Goal: Task Accomplishment & Management: Complete application form

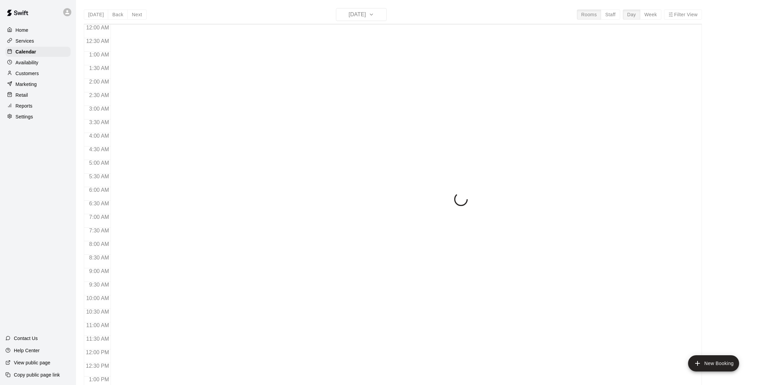
scroll to position [282, 0]
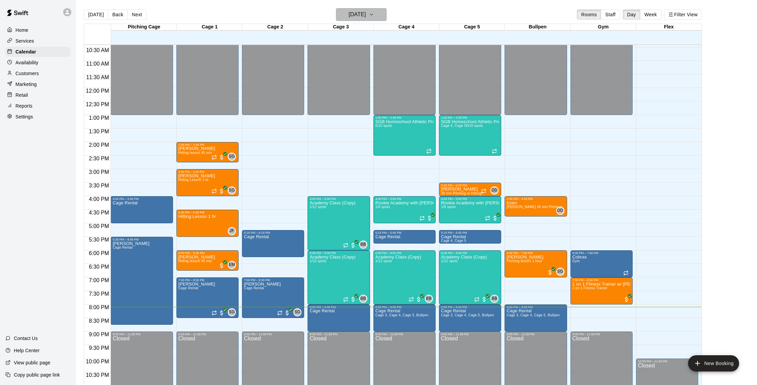
click at [366, 16] on h6 "[DATE]" at bounding box center [357, 14] width 17 height 9
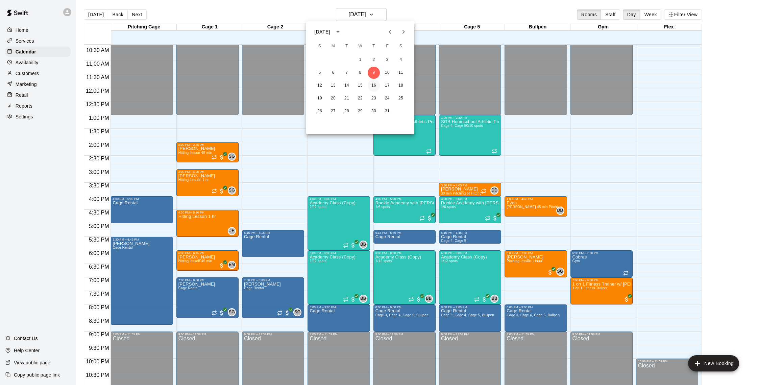
click at [376, 85] on button "16" at bounding box center [374, 85] width 12 height 12
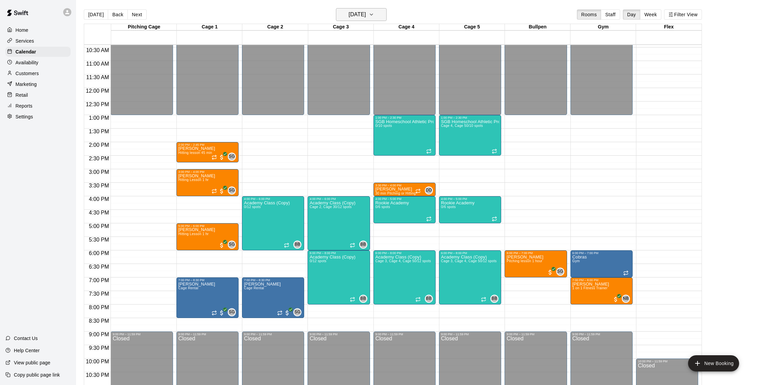
click at [366, 17] on h6 "[DATE]" at bounding box center [357, 14] width 17 height 9
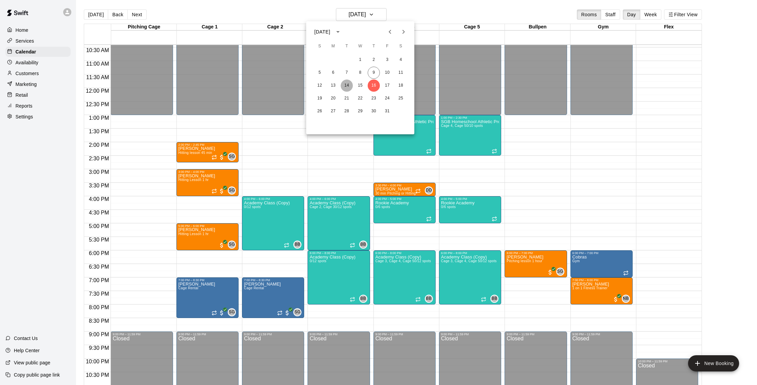
click at [349, 85] on button "14" at bounding box center [347, 85] width 12 height 12
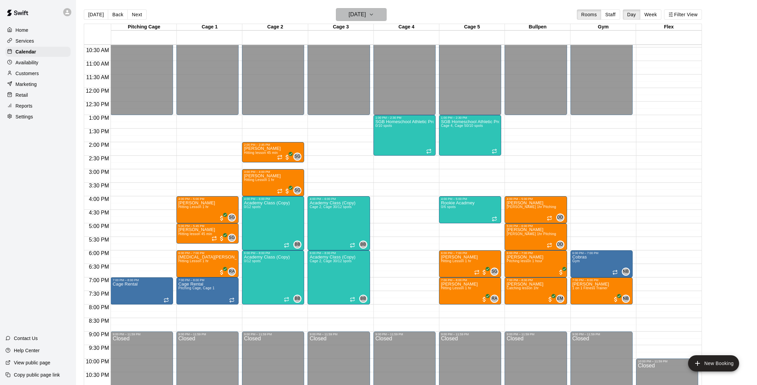
click at [360, 15] on h6 "[DATE]" at bounding box center [357, 14] width 17 height 9
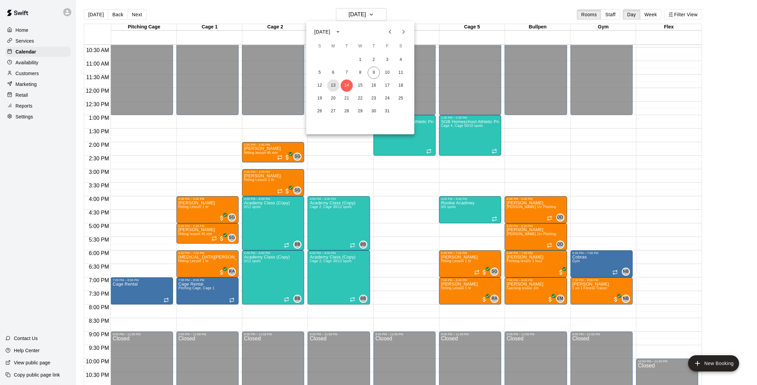
drag, startPoint x: 334, startPoint y: 83, endPoint x: 340, endPoint y: 57, distance: 27.3
click at [334, 83] on button "13" at bounding box center [333, 85] width 12 height 12
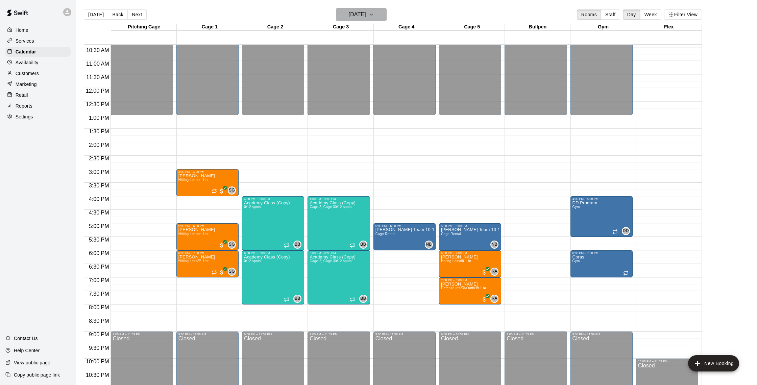
click at [365, 14] on h6 "[DATE]" at bounding box center [357, 14] width 17 height 9
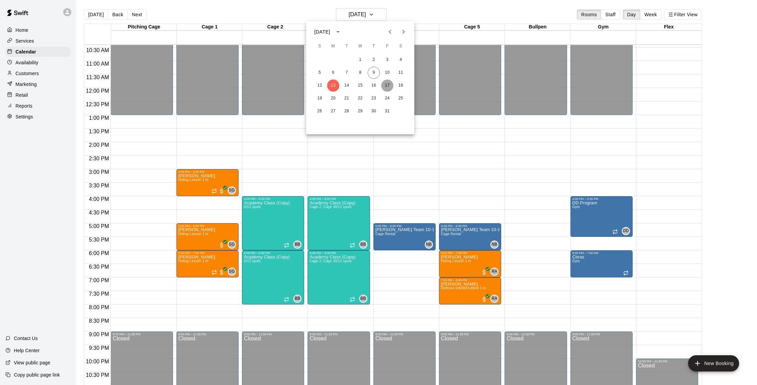
drag, startPoint x: 386, startPoint y: 84, endPoint x: 381, endPoint y: 43, distance: 41.5
click at [386, 84] on button "17" at bounding box center [387, 85] width 12 height 12
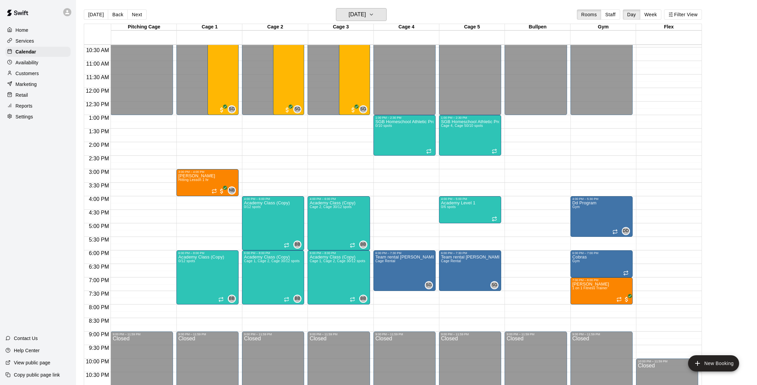
click at [366, 14] on h6 "[DATE]" at bounding box center [357, 14] width 17 height 9
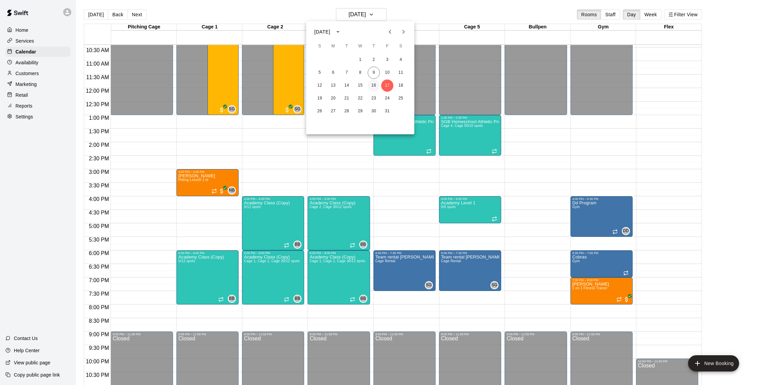
click at [376, 86] on button "16" at bounding box center [374, 85] width 12 height 12
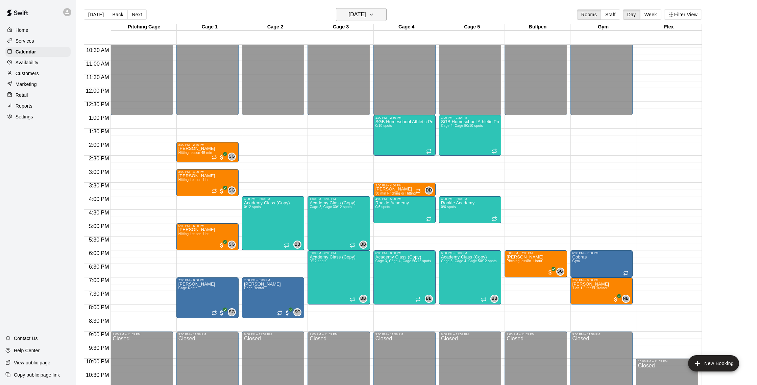
click at [364, 16] on h6 "[DATE]" at bounding box center [357, 14] width 17 height 9
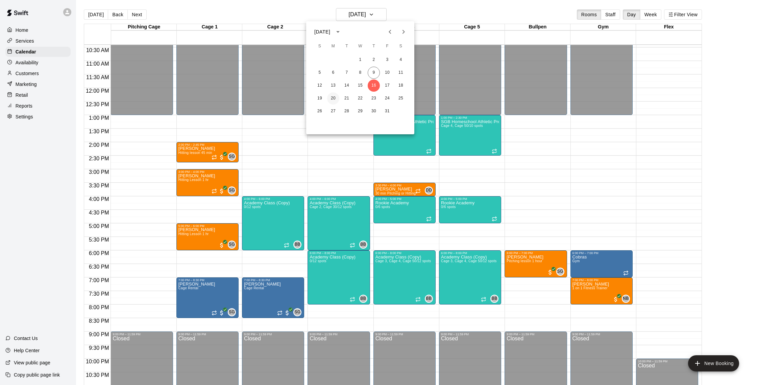
click at [331, 99] on button "20" at bounding box center [333, 98] width 12 height 12
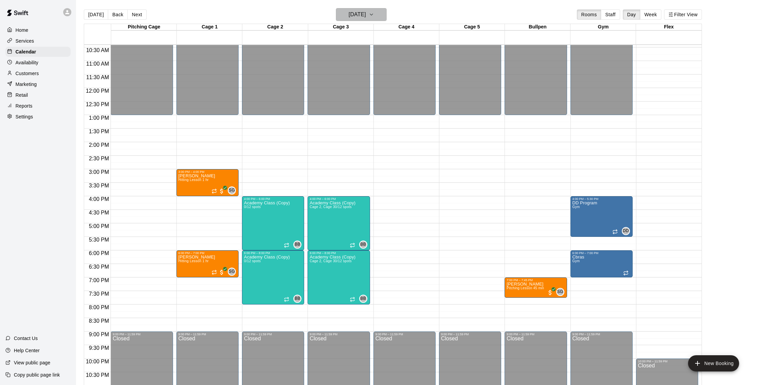
click at [366, 16] on h6 "[DATE]" at bounding box center [357, 14] width 17 height 9
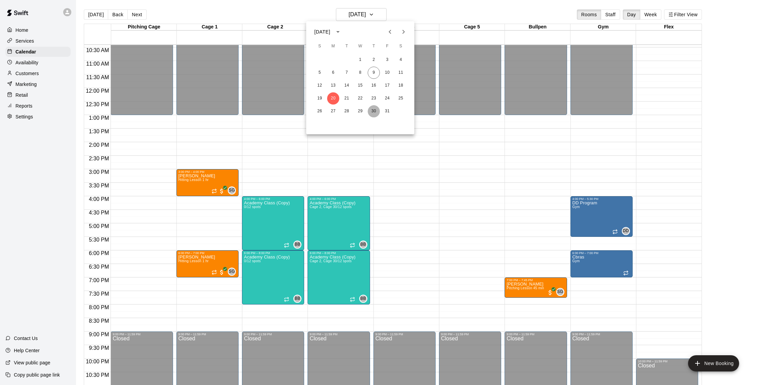
click at [378, 112] on button "30" at bounding box center [374, 111] width 12 height 12
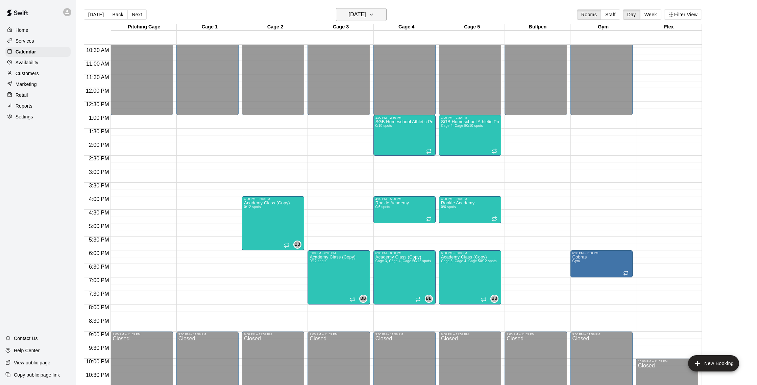
click at [360, 16] on h6 "[DATE]" at bounding box center [357, 14] width 17 height 9
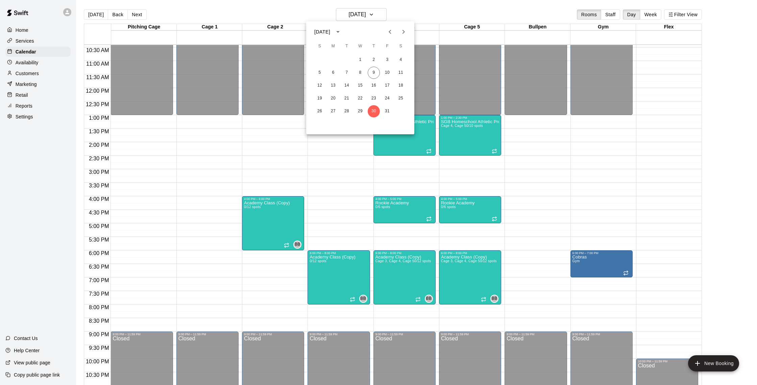
click at [33, 75] on div at bounding box center [378, 192] width 757 height 385
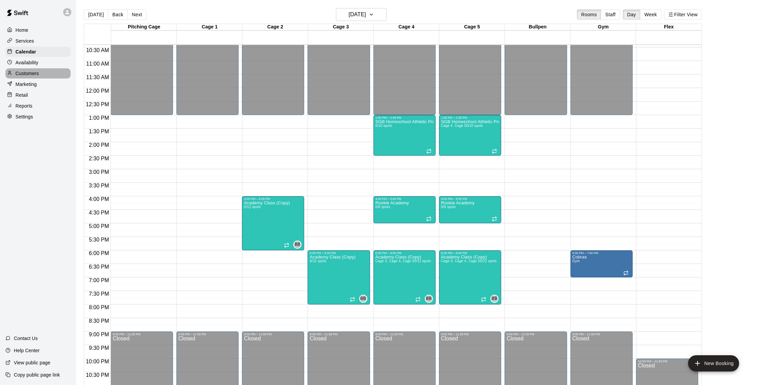
click at [19, 75] on p "Customers" at bounding box center [27, 73] width 23 height 7
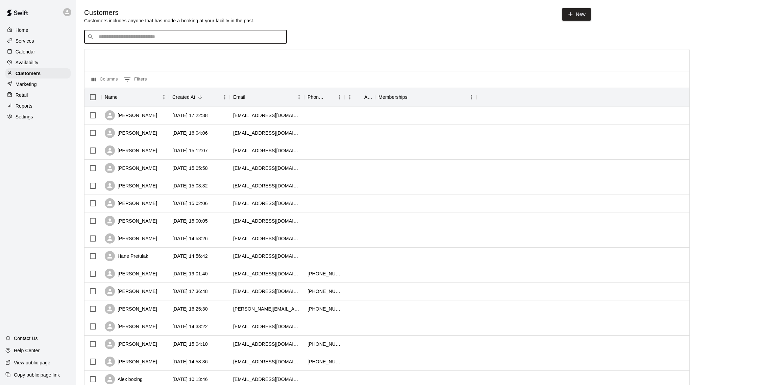
click at [140, 34] on input "Search customers by name or email" at bounding box center [190, 36] width 187 height 7
type input "******"
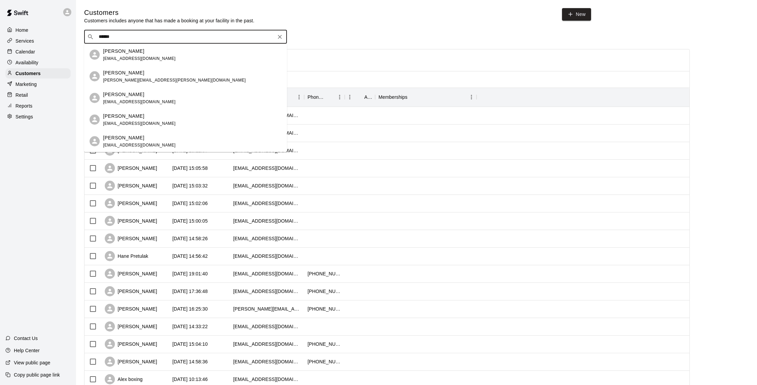
click at [161, 139] on div "[PERSON_NAME] [EMAIL_ADDRESS][DOMAIN_NAME]" at bounding box center [192, 141] width 178 height 15
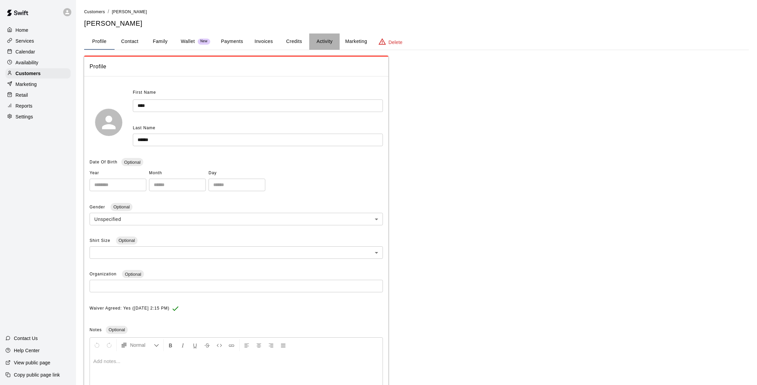
click at [319, 42] on button "Activity" at bounding box center [324, 41] width 30 height 16
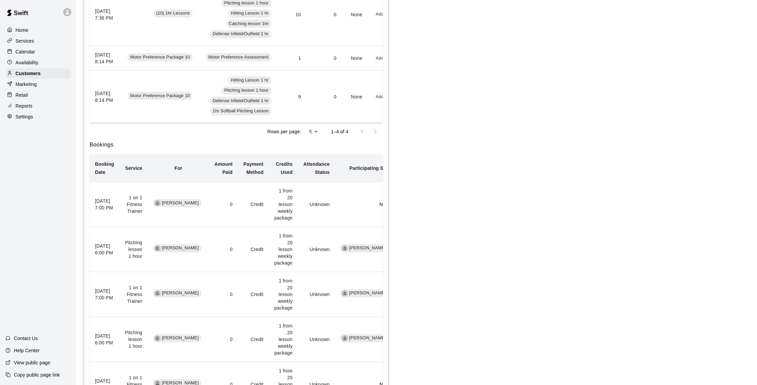
scroll to position [252, 0]
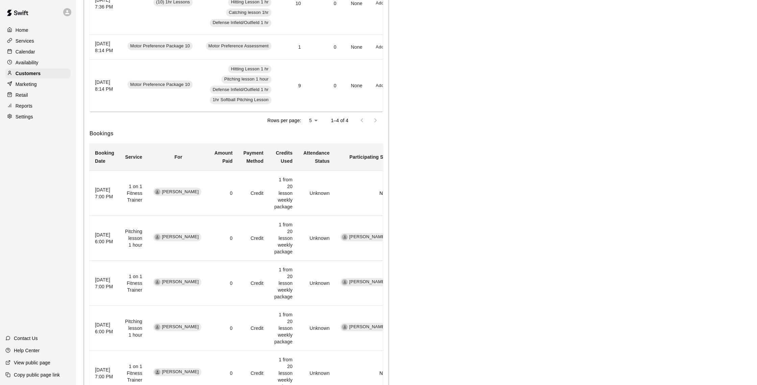
click at [36, 52] on div "Calendar" at bounding box center [37, 52] width 65 height 10
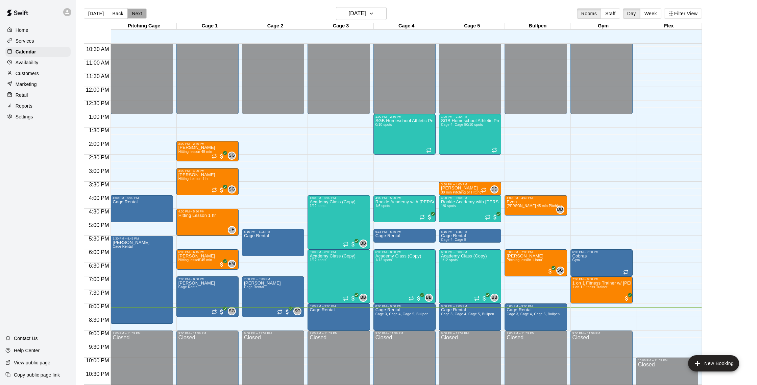
scroll to position [2, 0]
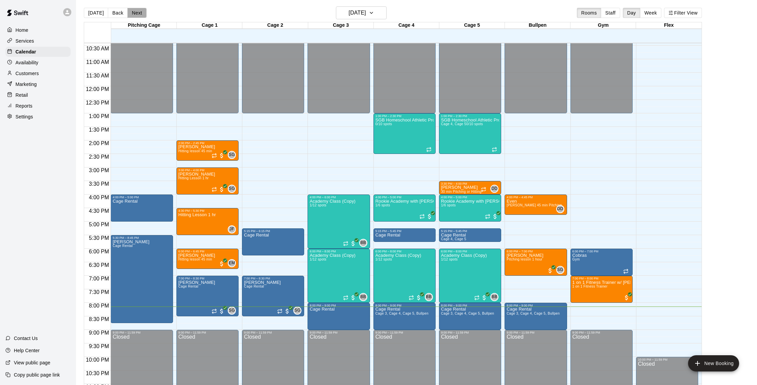
click at [141, 11] on button "Next" at bounding box center [136, 13] width 19 height 10
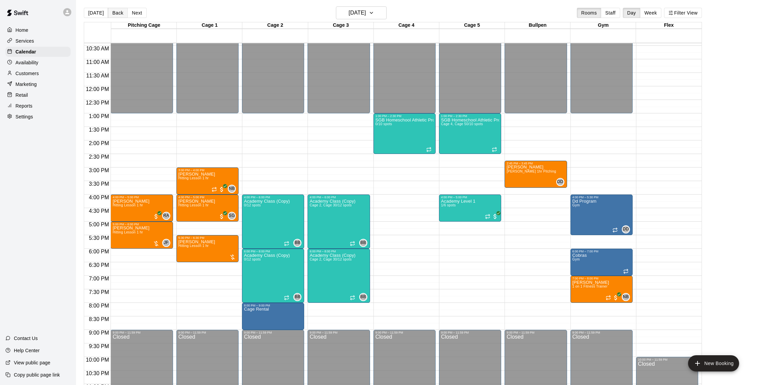
click at [122, 13] on button "Back" at bounding box center [118, 13] width 20 height 10
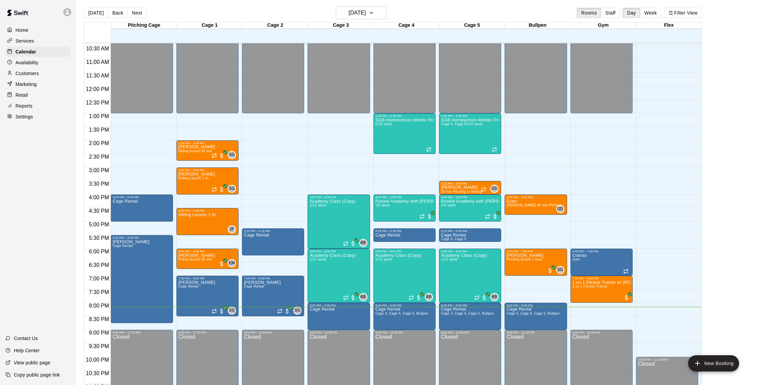
scroll to position [11, 0]
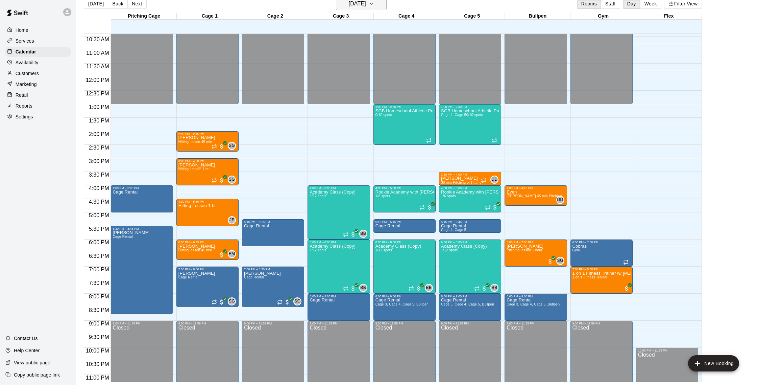
click at [367, 10] on div "[DATE] Back [DATE][DATE] Rooms Staff Day Week Filter View" at bounding box center [393, 5] width 618 height 16
click at [365, 4] on h6 "[DATE]" at bounding box center [357, 3] width 17 height 9
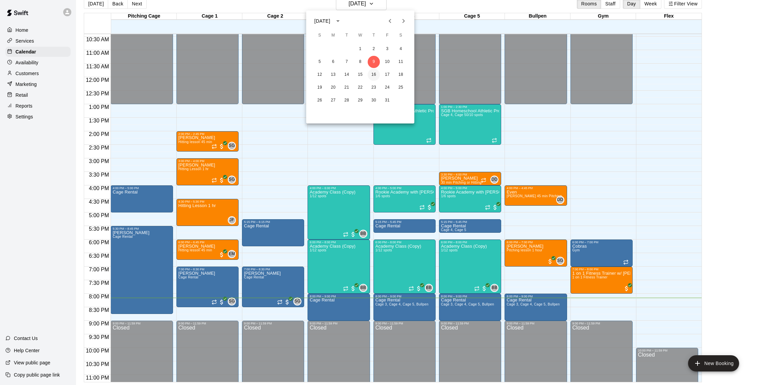
click at [376, 74] on button "16" at bounding box center [374, 75] width 12 height 12
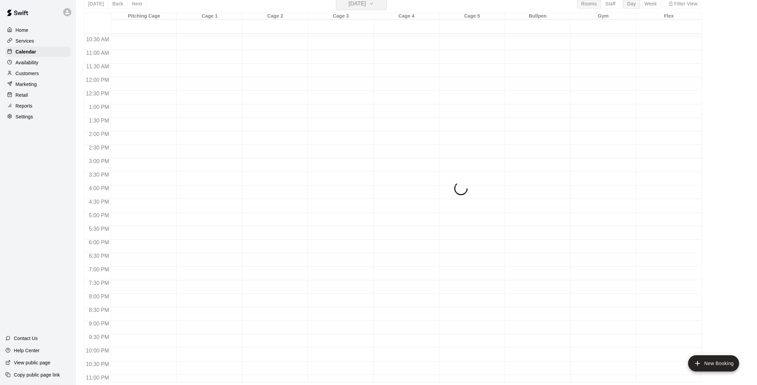
scroll to position [8, 0]
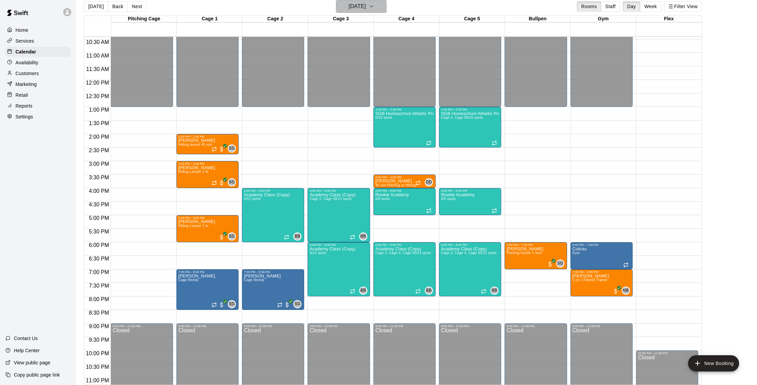
click at [358, 10] on h6 "[DATE]" at bounding box center [357, 6] width 17 height 9
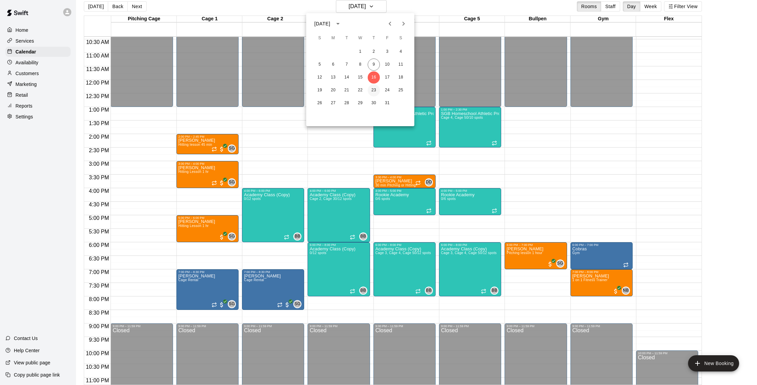
click at [375, 92] on button "23" at bounding box center [374, 90] width 12 height 12
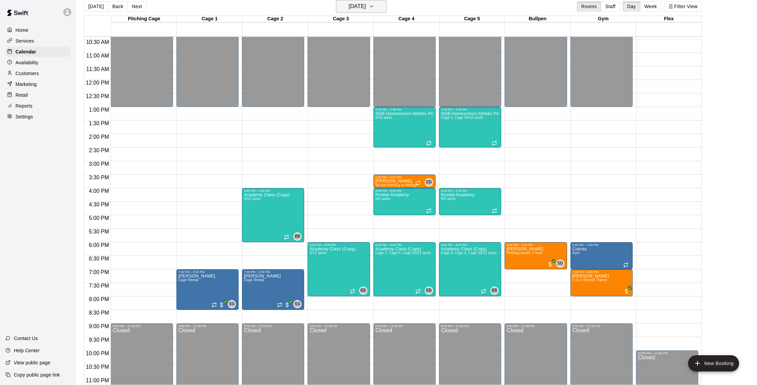
click at [358, 5] on h6 "[DATE]" at bounding box center [357, 6] width 17 height 9
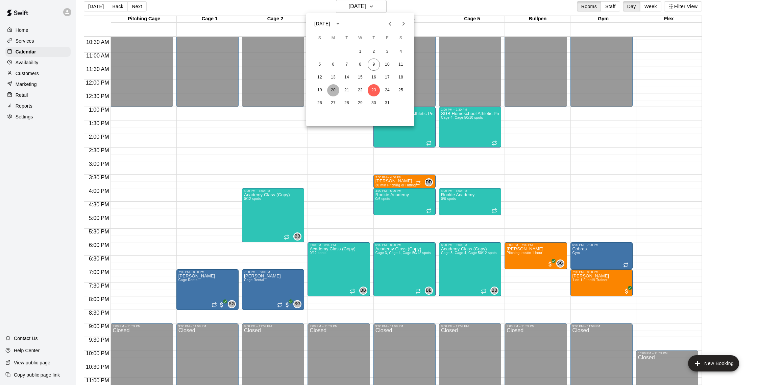
click at [334, 91] on button "20" at bounding box center [333, 90] width 12 height 12
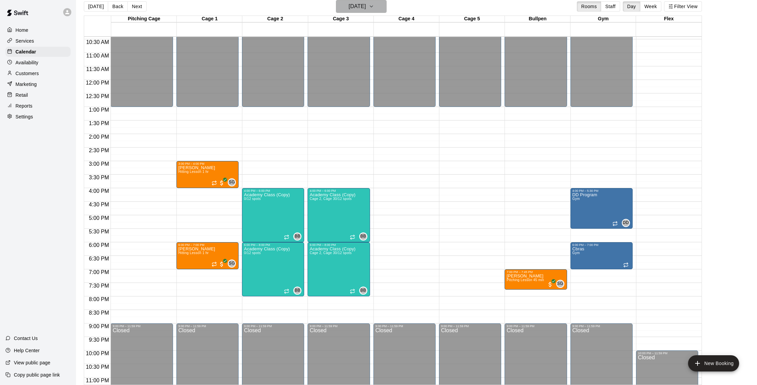
click at [356, 9] on h6 "[DATE]" at bounding box center [357, 6] width 17 height 9
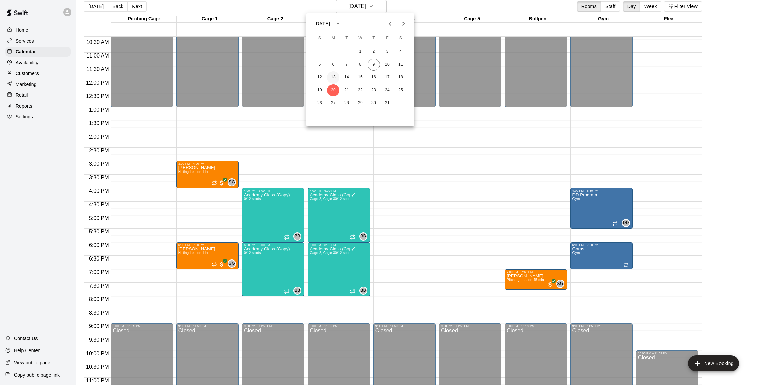
click at [336, 77] on button "13" at bounding box center [333, 77] width 12 height 12
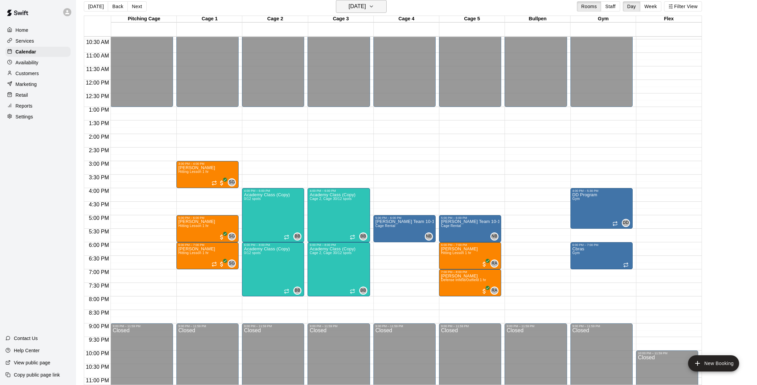
click at [366, 6] on h6 "[DATE]" at bounding box center [357, 6] width 17 height 9
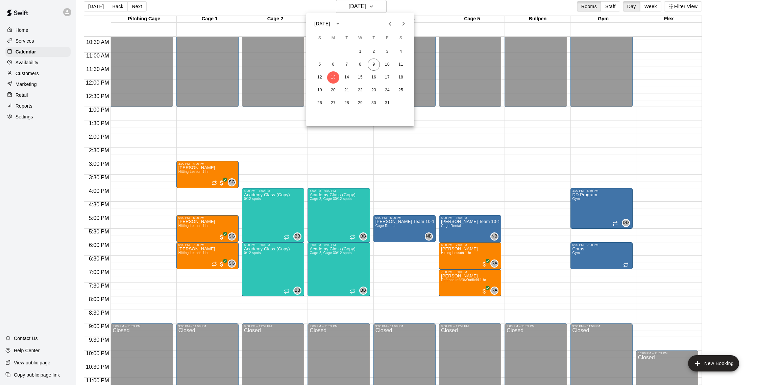
click at [396, 4] on div at bounding box center [378, 192] width 757 height 385
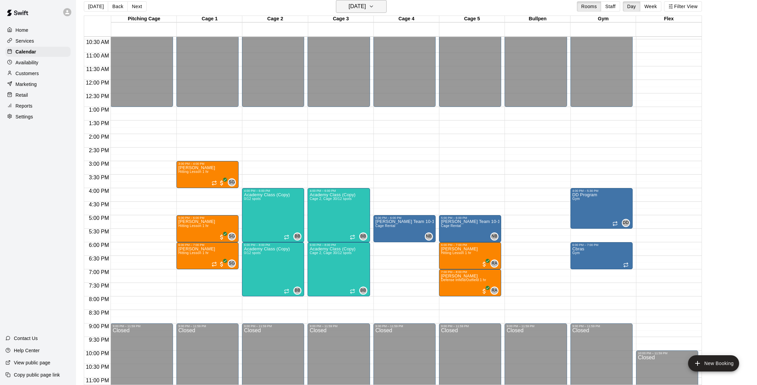
click at [366, 7] on h6 "[DATE]" at bounding box center [357, 6] width 17 height 9
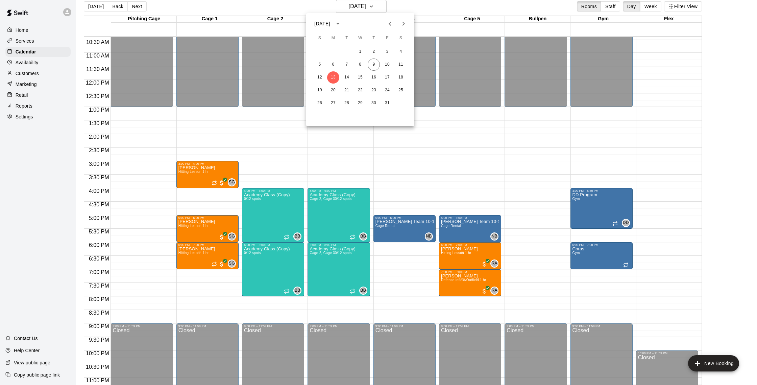
click at [411, 6] on div at bounding box center [378, 192] width 757 height 385
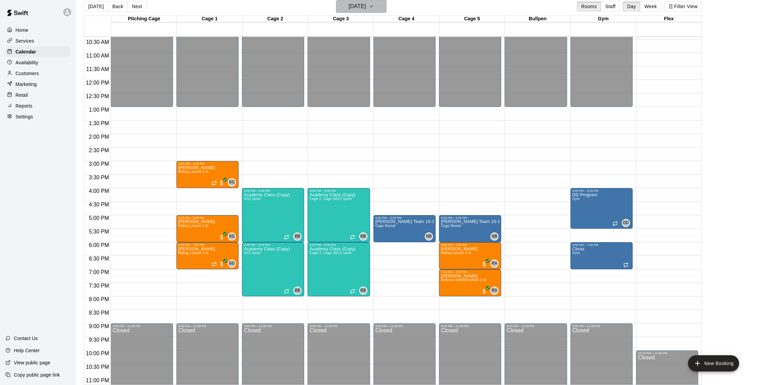
click at [365, 9] on h6 "[DATE]" at bounding box center [357, 6] width 17 height 9
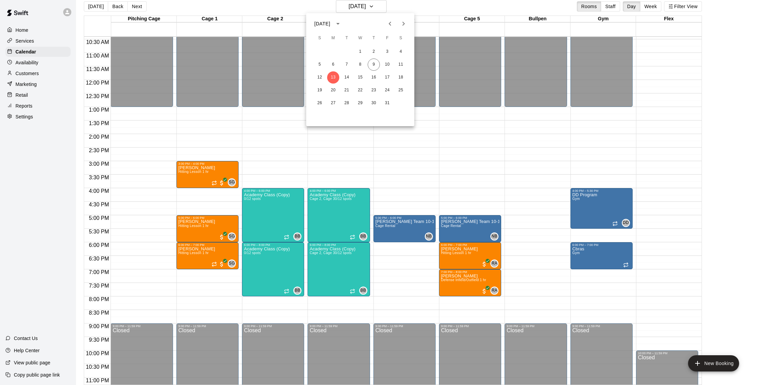
click at [305, 5] on div at bounding box center [378, 192] width 757 height 385
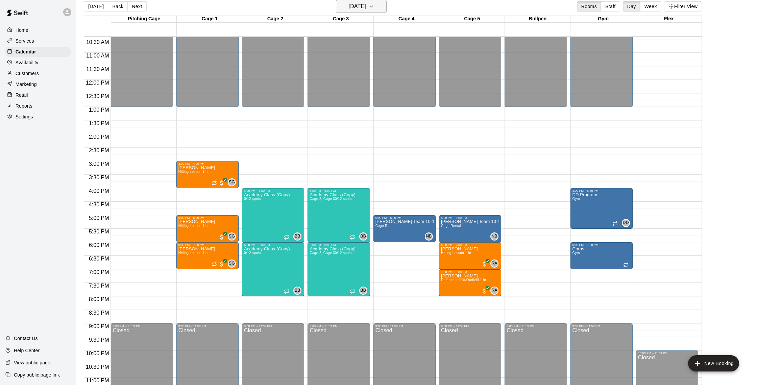
click at [356, 7] on h6 "[DATE]" at bounding box center [357, 6] width 17 height 9
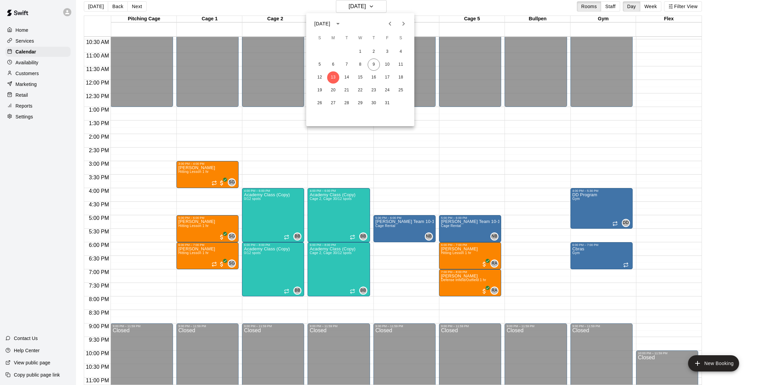
click at [444, 5] on div at bounding box center [378, 192] width 757 height 385
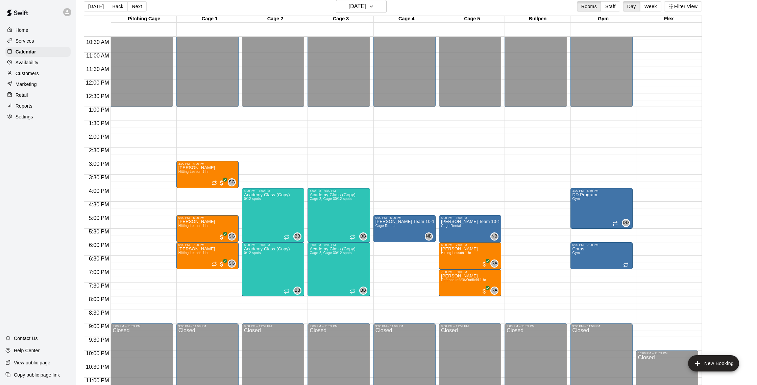
click at [32, 73] on p "Customers" at bounding box center [27, 73] width 23 height 7
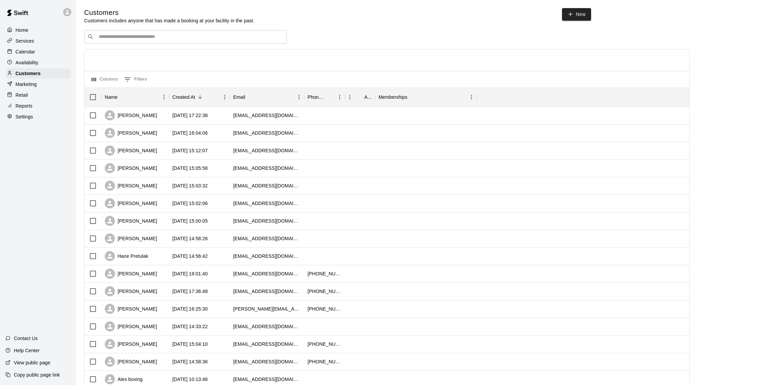
click at [31, 47] on div "Calendar" at bounding box center [37, 52] width 65 height 10
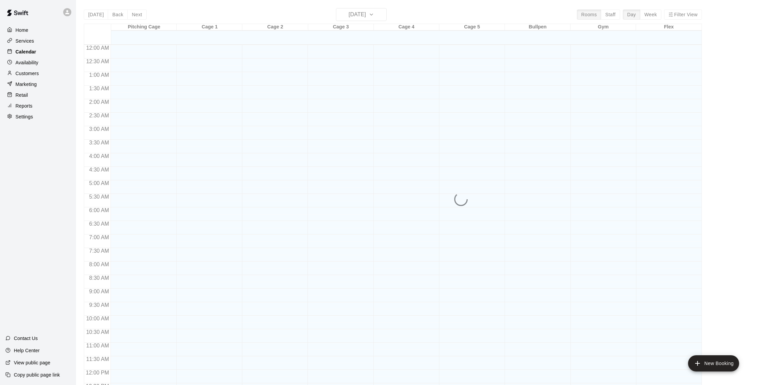
scroll to position [282, 0]
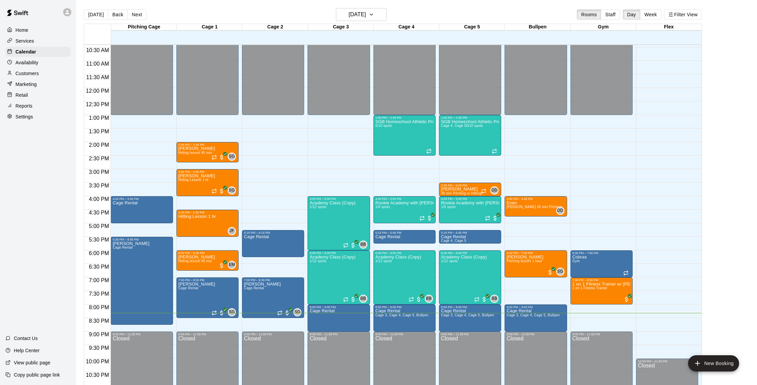
click at [39, 72] on div "Customers" at bounding box center [37, 73] width 65 height 10
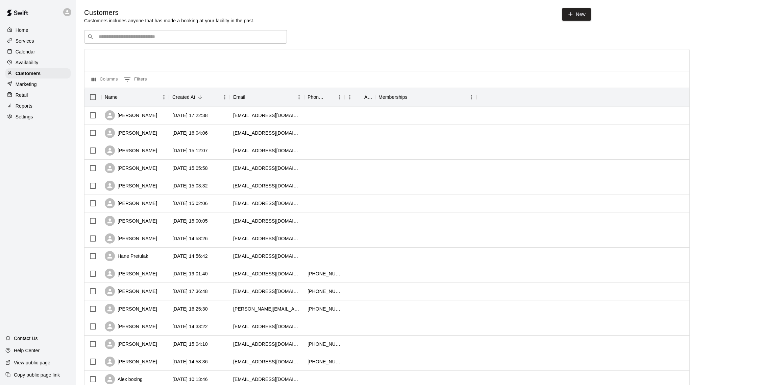
click at [38, 47] on div "Calendar" at bounding box center [37, 52] width 65 height 10
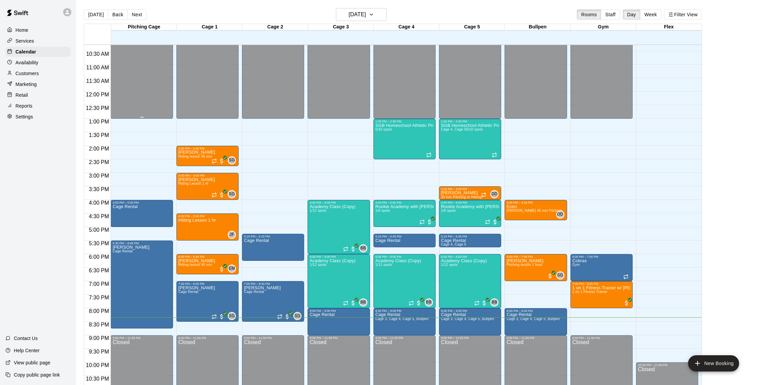
scroll to position [277, 0]
click at [37, 71] on p "Customers" at bounding box center [27, 73] width 23 height 7
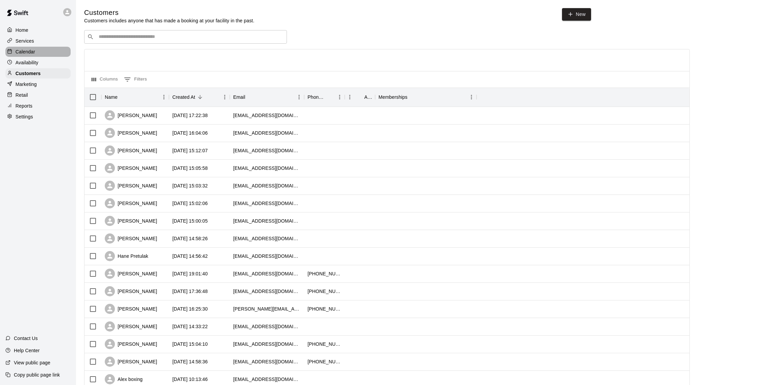
click at [36, 48] on div "Calendar" at bounding box center [37, 52] width 65 height 10
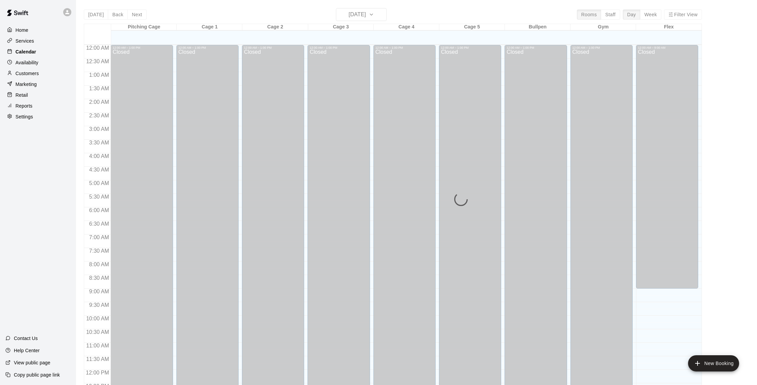
scroll to position [282, 0]
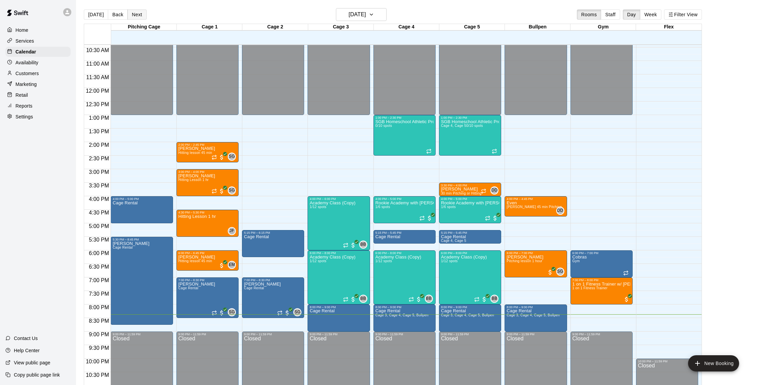
click at [138, 15] on button "Next" at bounding box center [136, 14] width 19 height 10
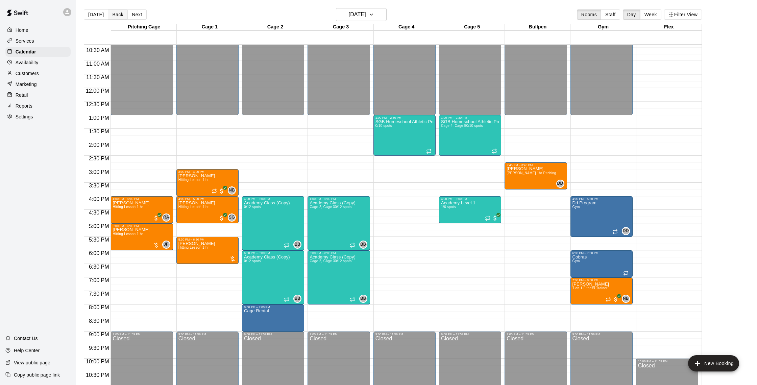
click at [117, 15] on button "Back" at bounding box center [118, 14] width 20 height 10
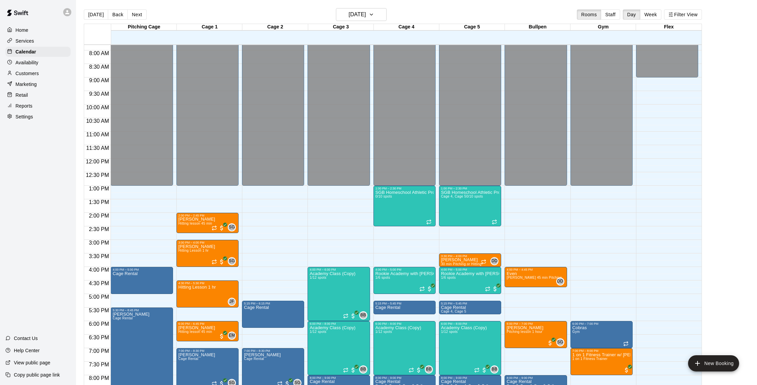
scroll to position [213, 0]
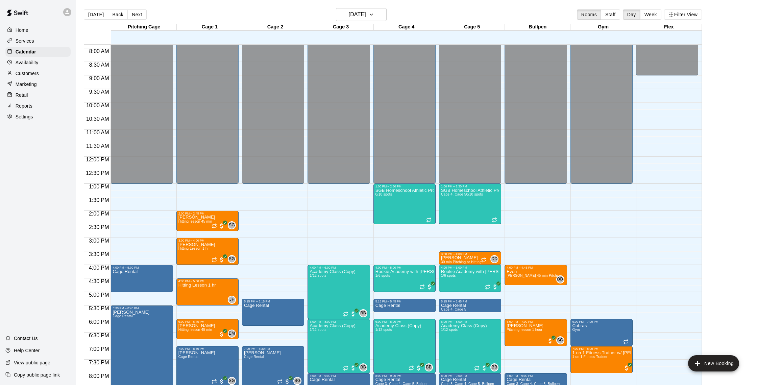
click at [108, 9] on button "Back" at bounding box center [118, 14] width 20 height 10
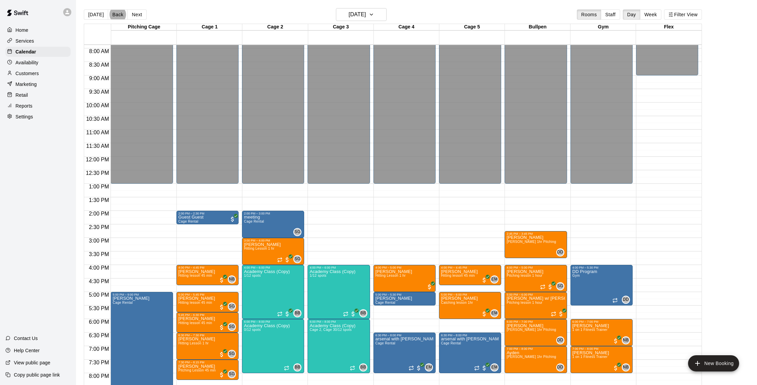
click at [28, 76] on p "Customers" at bounding box center [27, 73] width 23 height 7
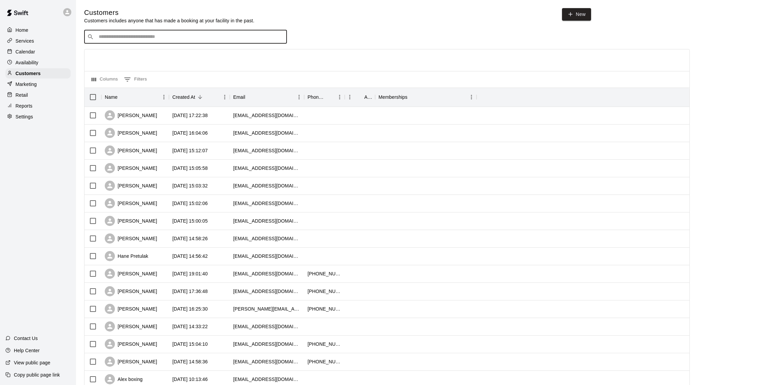
click at [137, 34] on input "Search customers by name or email" at bounding box center [190, 36] width 187 height 7
type input "*"
type input "****"
click at [148, 57] on span "[EMAIL_ADDRESS][DOMAIN_NAME]" at bounding box center [139, 58] width 73 height 5
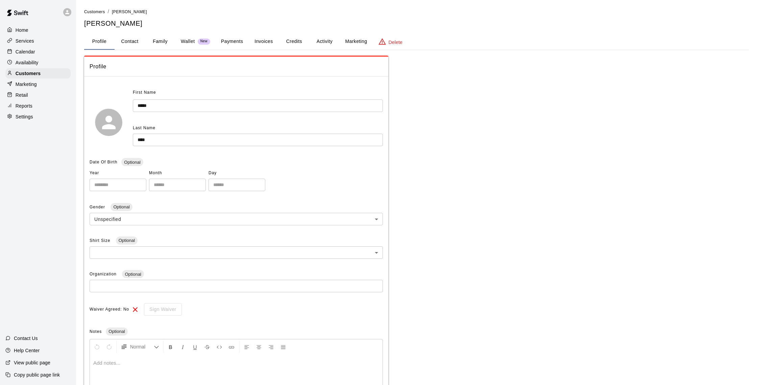
click at [355, 42] on button "Marketing" at bounding box center [356, 41] width 33 height 16
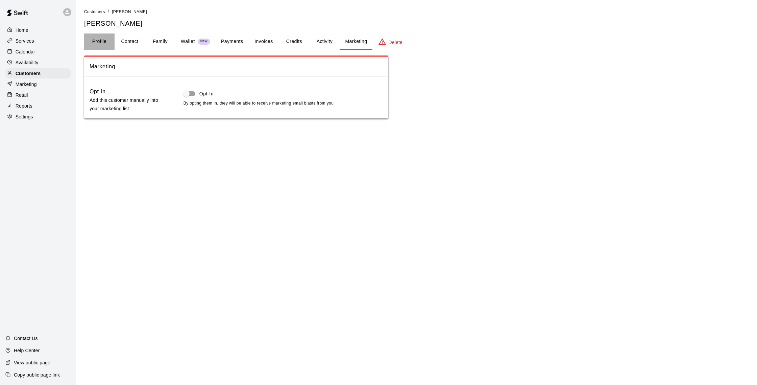
click at [104, 41] on button "Profile" at bounding box center [99, 41] width 30 height 16
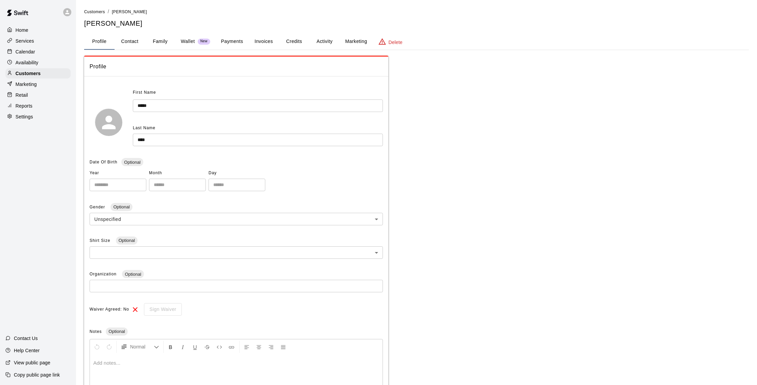
click at [353, 39] on button "Marketing" at bounding box center [356, 41] width 33 height 16
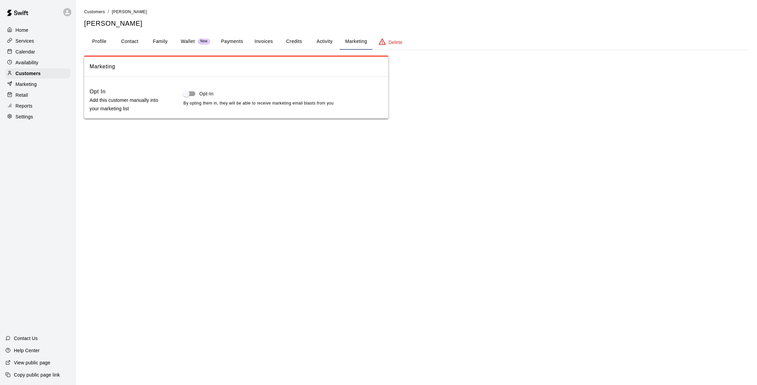
click at [20, 49] on p "Calendar" at bounding box center [26, 51] width 20 height 7
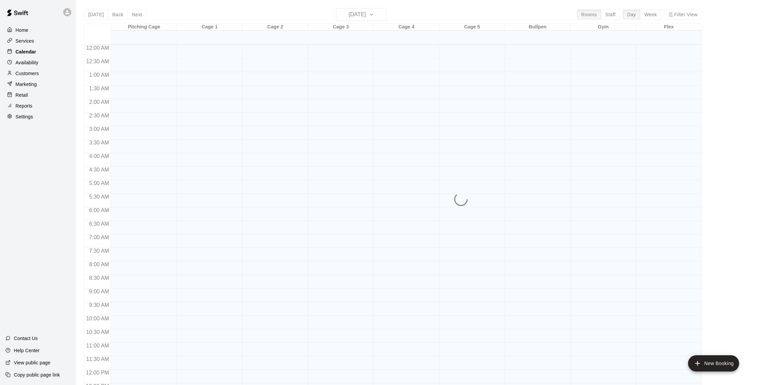
scroll to position [282, 0]
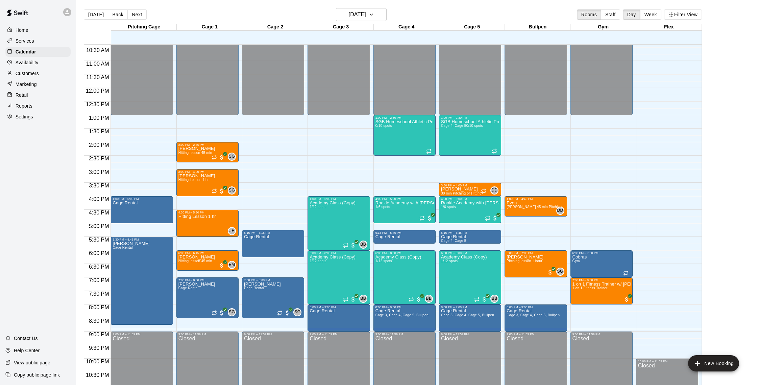
click at [37, 71] on p "Customers" at bounding box center [27, 73] width 23 height 7
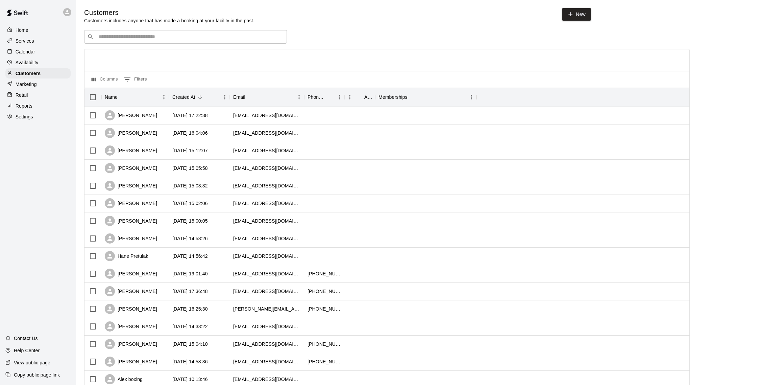
click at [135, 36] on input "Search customers by name or email" at bounding box center [190, 36] width 187 height 7
type input "****"
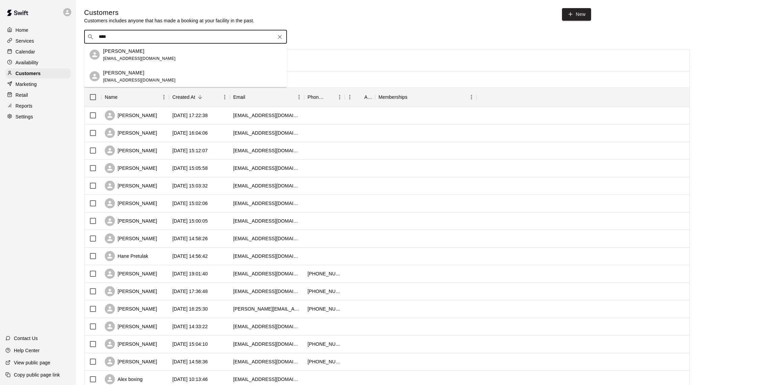
click at [150, 52] on div "[PERSON_NAME]" at bounding box center [139, 50] width 73 height 7
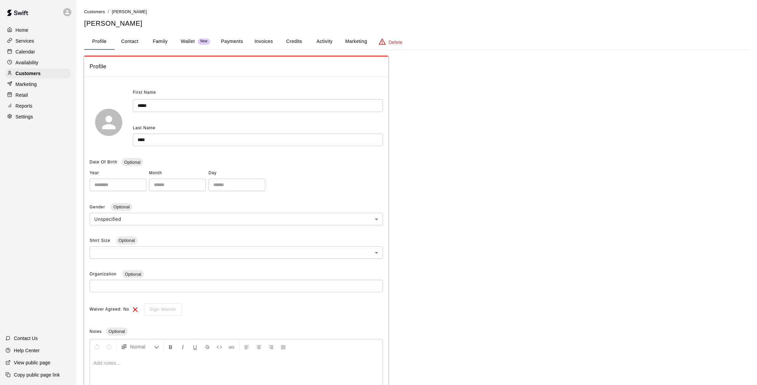
click at [391, 43] on p "Delete" at bounding box center [396, 42] width 14 height 7
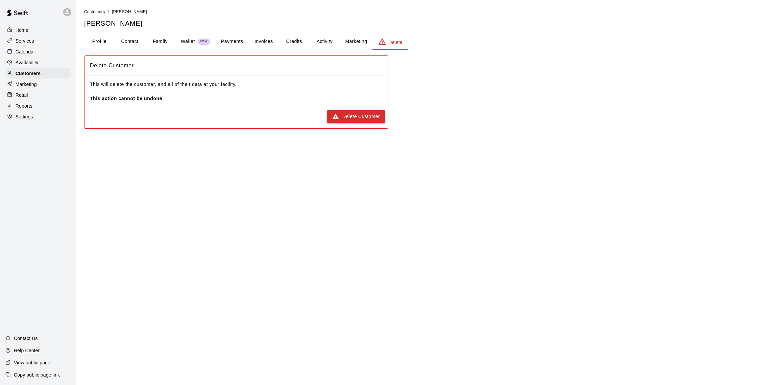
click at [368, 115] on button "Delete Customer" at bounding box center [356, 116] width 58 height 13
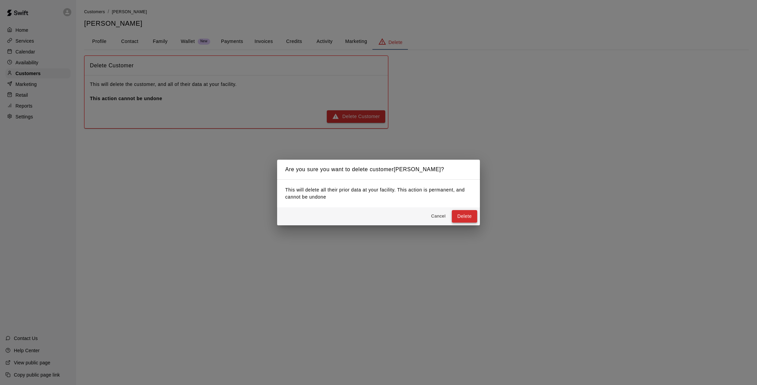
click at [468, 212] on button "Delete" at bounding box center [464, 216] width 25 height 13
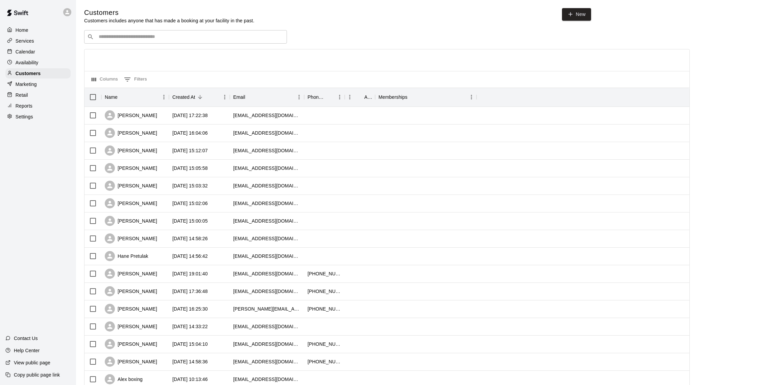
click at [130, 33] on div "​ ​" at bounding box center [185, 37] width 203 height 14
type input "*"
click at [35, 54] on div "Calendar" at bounding box center [37, 52] width 65 height 10
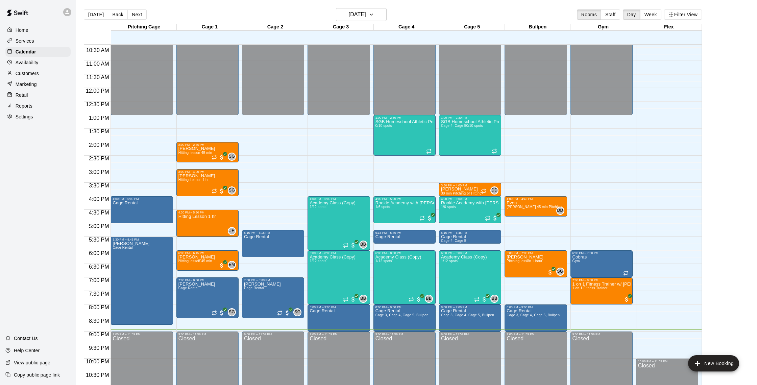
scroll to position [285, 0]
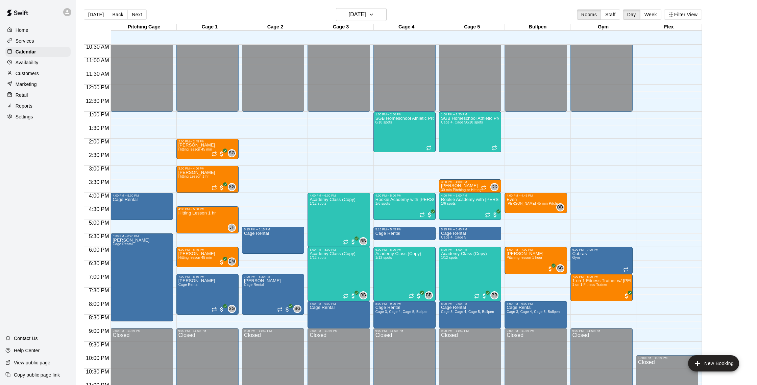
click at [32, 103] on div "Reports" at bounding box center [37, 106] width 65 height 10
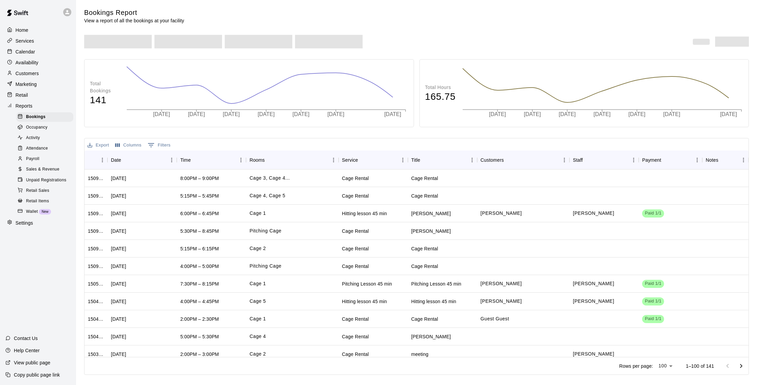
click at [54, 167] on span "Sales & Revenue" at bounding box center [42, 169] width 33 height 7
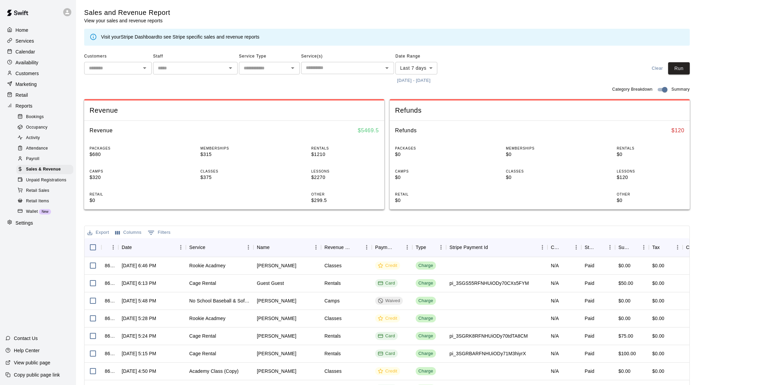
click at [416, 68] on body "Home Services Calendar Availability Customers Marketing Retail Reports Bookings…" at bounding box center [378, 232] width 757 height 465
click at [409, 150] on li "Custom" at bounding box center [416, 149] width 42 height 11
type input "******"
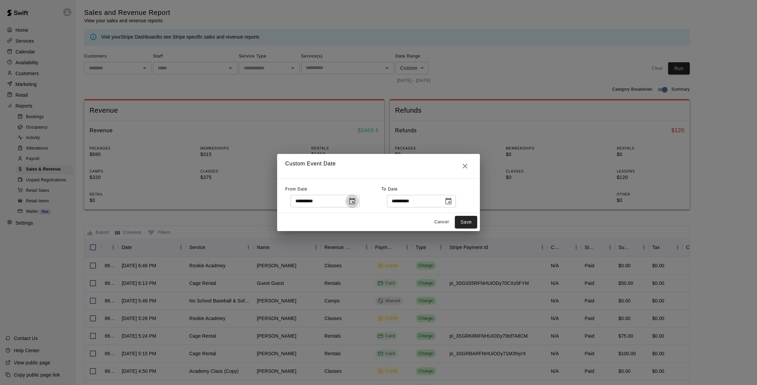
drag, startPoint x: 353, startPoint y: 201, endPoint x: 345, endPoint y: 197, distance: 9.2
click at [353, 201] on icon "Choose date, selected date is Oct 2, 2025" at bounding box center [352, 201] width 8 height 8
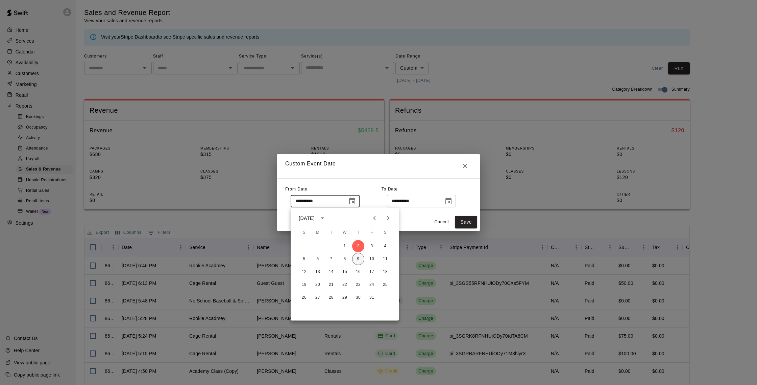
click at [357, 259] on button "9" at bounding box center [358, 259] width 12 height 12
type input "**********"
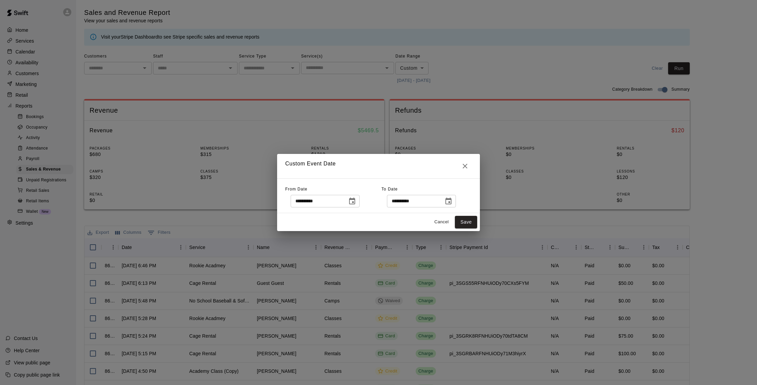
drag, startPoint x: 470, startPoint y: 218, endPoint x: 454, endPoint y: 224, distance: 17.0
click at [470, 218] on button "Save" at bounding box center [466, 222] width 22 height 13
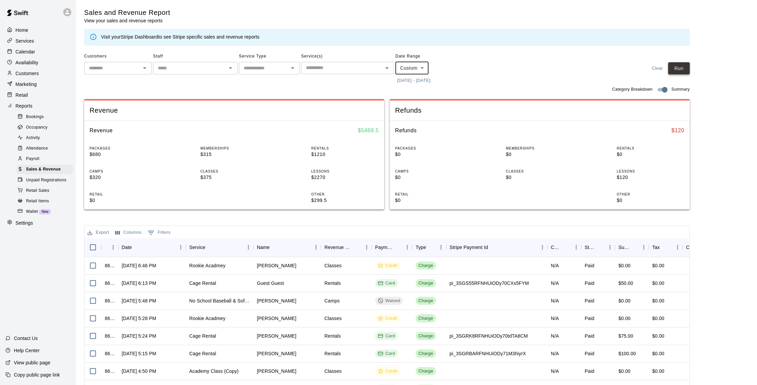
click at [681, 72] on button "Run" at bounding box center [679, 68] width 22 height 13
click at [34, 49] on p "Calendar" at bounding box center [26, 51] width 20 height 7
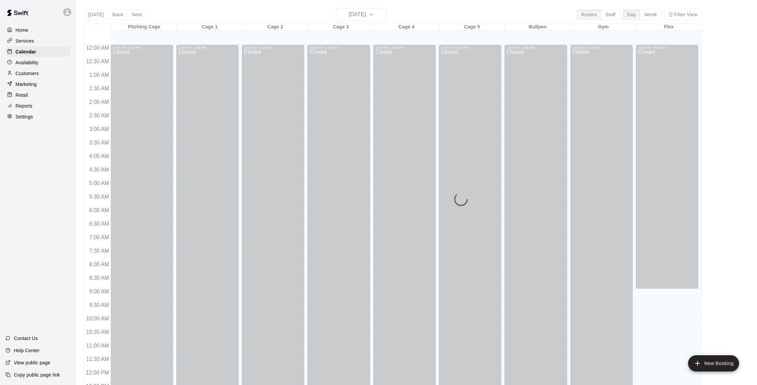
scroll to position [282, 0]
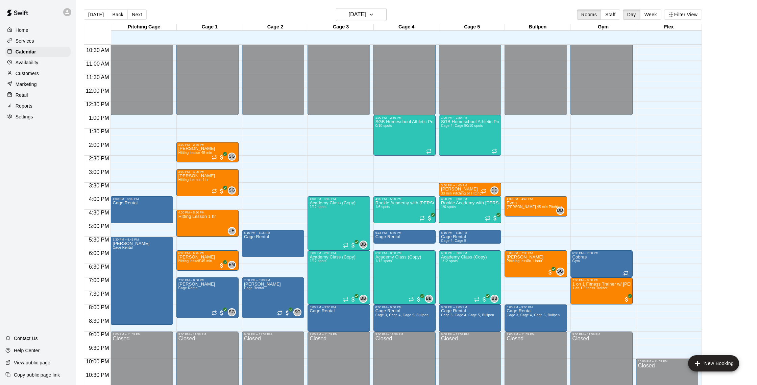
click at [40, 70] on div "Customers" at bounding box center [37, 73] width 65 height 10
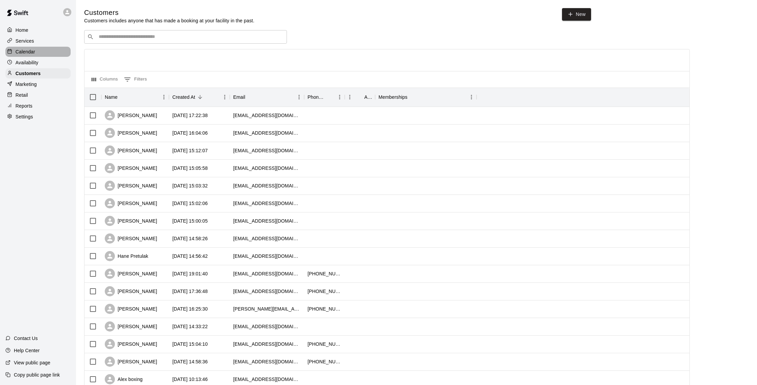
drag, startPoint x: 36, startPoint y: 52, endPoint x: 40, endPoint y: 49, distance: 4.8
click at [36, 52] on div "Calendar" at bounding box center [37, 52] width 65 height 10
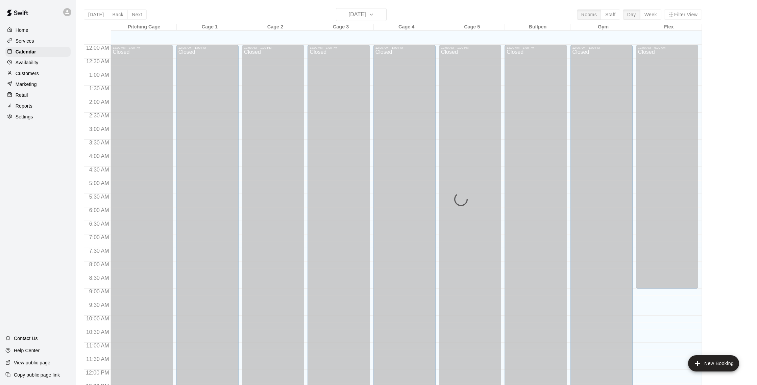
scroll to position [282, 0]
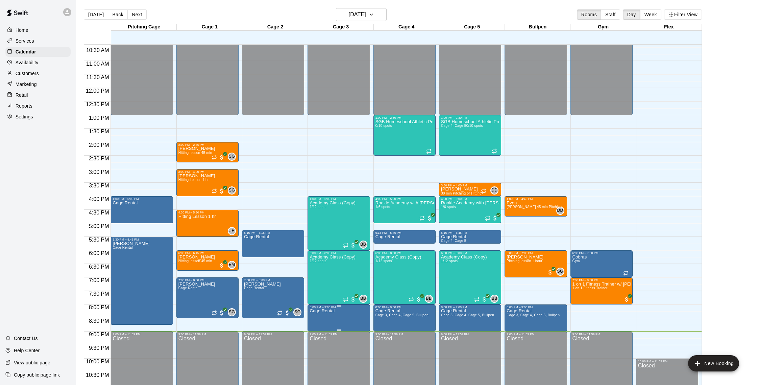
click at [317, 328] on img "edit" at bounding box center [317, 332] width 8 height 8
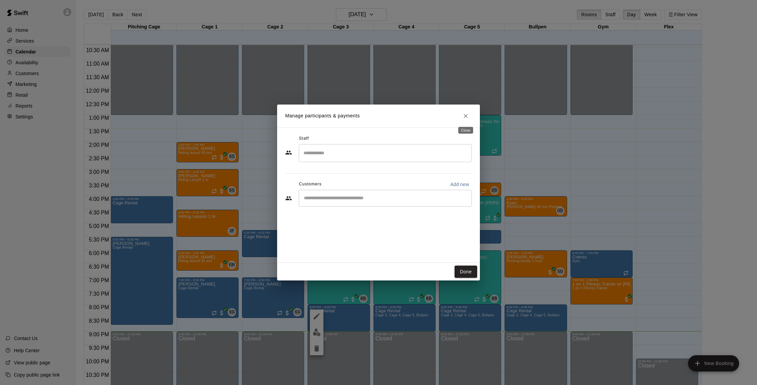
click at [467, 119] on icon "Close" at bounding box center [465, 116] width 7 height 7
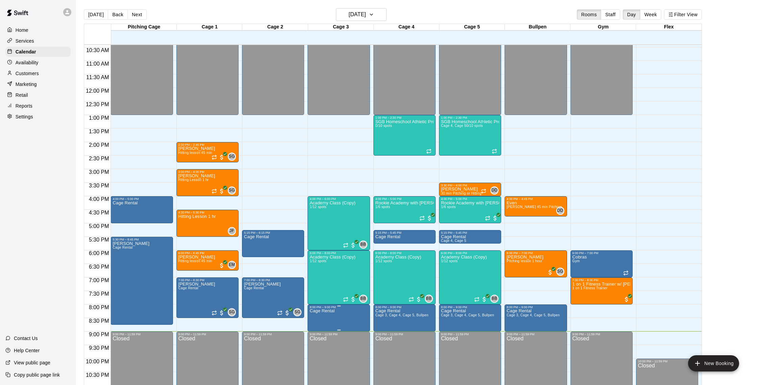
click at [320, 333] on img "edit" at bounding box center [317, 332] width 8 height 8
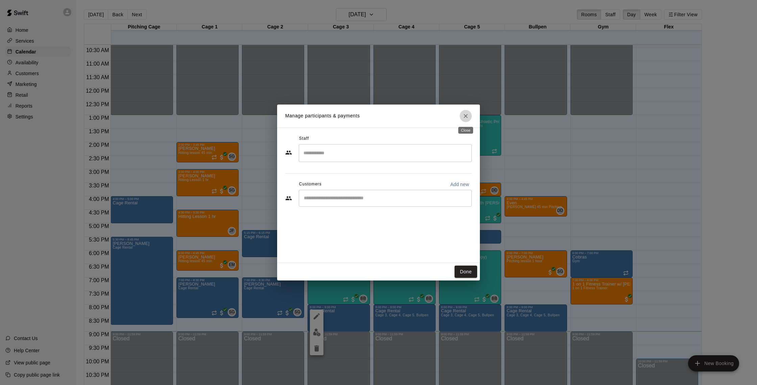
click at [468, 116] on icon "Close" at bounding box center [465, 116] width 7 height 7
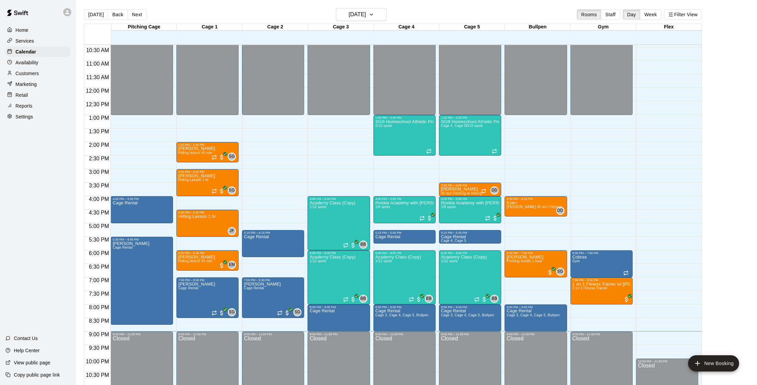
click at [32, 71] on p "Customers" at bounding box center [27, 73] width 23 height 7
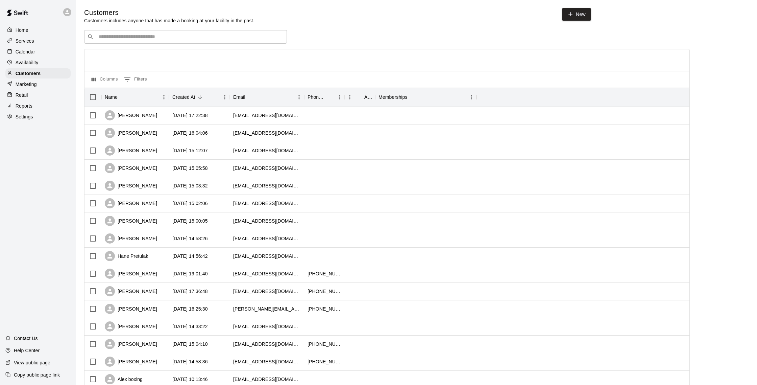
click at [157, 37] on input "Search customers by name or email" at bounding box center [190, 36] width 187 height 7
click at [571, 11] on icon at bounding box center [571, 14] width 6 height 6
select select "**"
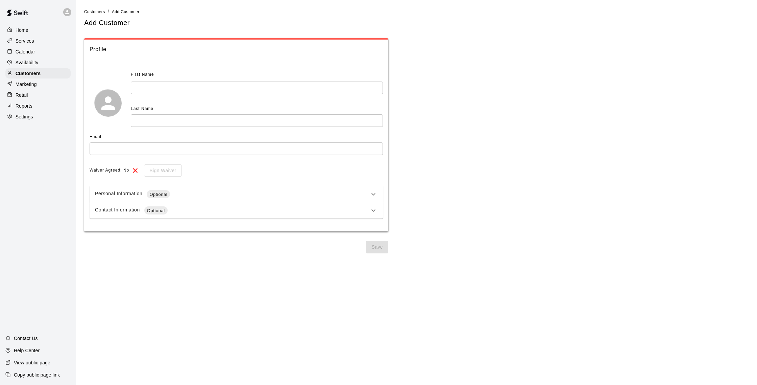
click at [144, 87] on input "text" at bounding box center [257, 87] width 252 height 13
type input "******"
click at [150, 126] on input "text" at bounding box center [257, 120] width 252 height 13
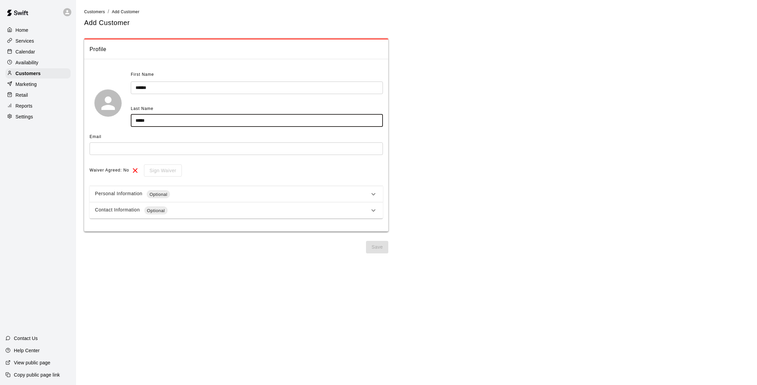
type input "*****"
click at [116, 145] on input "text" at bounding box center [236, 148] width 293 height 13
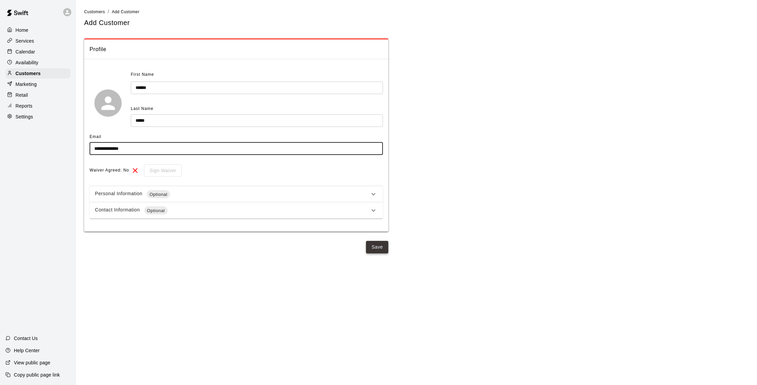
type input "**********"
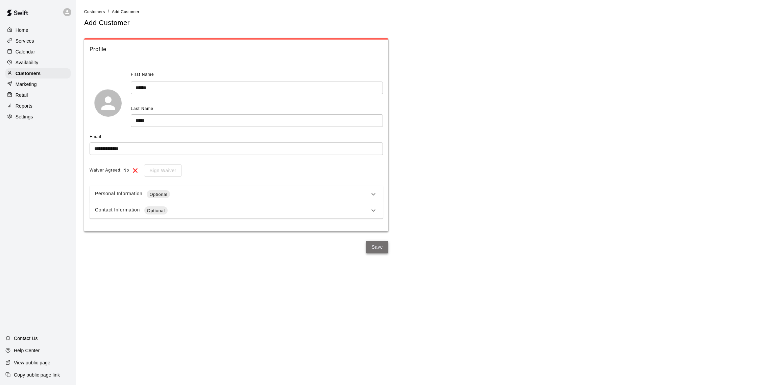
click at [376, 244] on button "Save" at bounding box center [377, 247] width 22 height 13
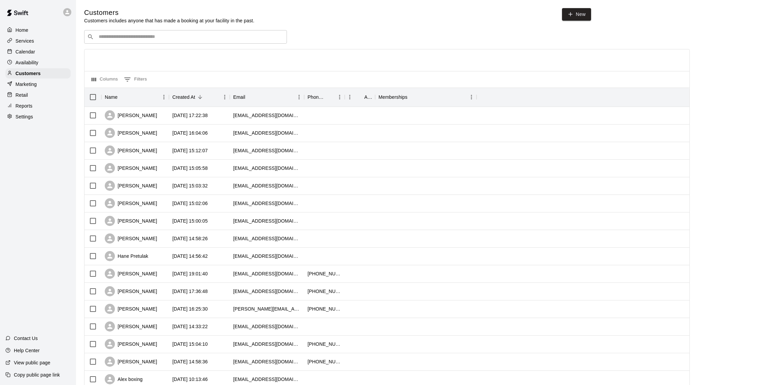
click at [120, 36] on input "Search customers by name or email" at bounding box center [190, 36] width 187 height 7
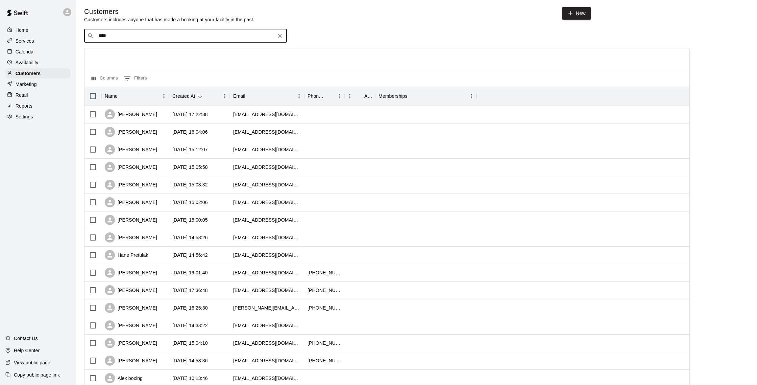
type input "*****"
click at [138, 52] on div "[PERSON_NAME]" at bounding box center [139, 49] width 73 height 7
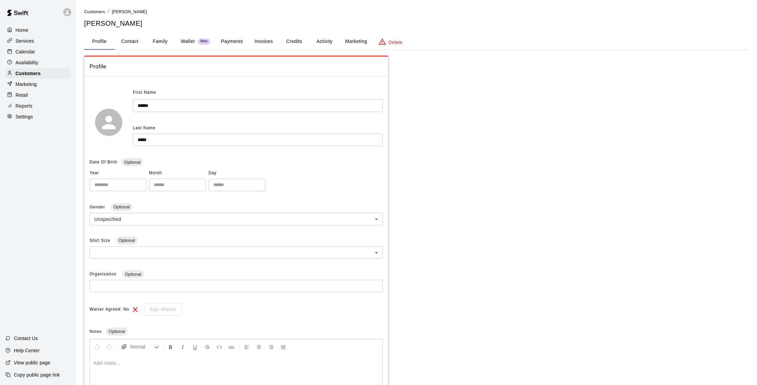
click at [320, 40] on button "Activity" at bounding box center [324, 41] width 30 height 16
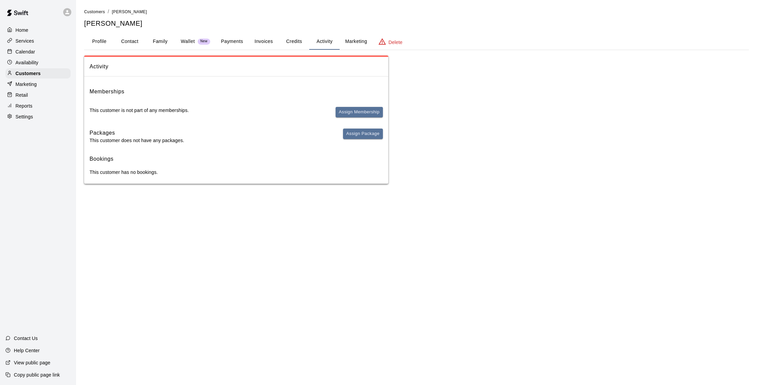
click at [244, 44] on button "Payments" at bounding box center [232, 41] width 33 height 16
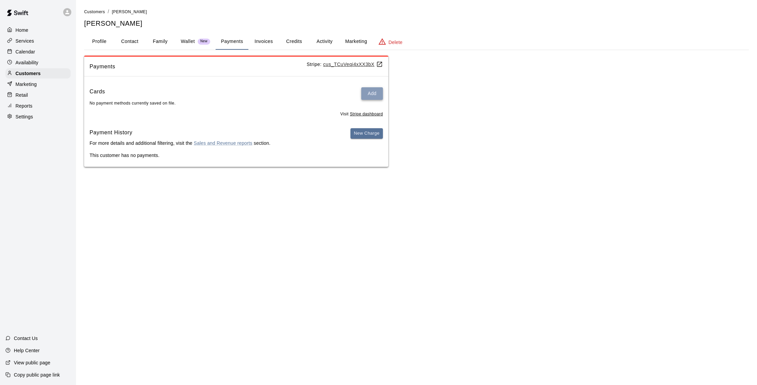
click at [375, 94] on button "Add" at bounding box center [372, 93] width 22 height 13
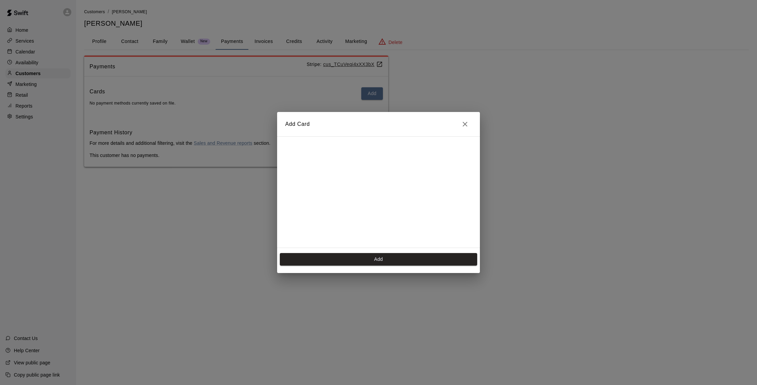
scroll to position [110, 0]
click at [384, 255] on button "Add" at bounding box center [378, 259] width 197 height 13
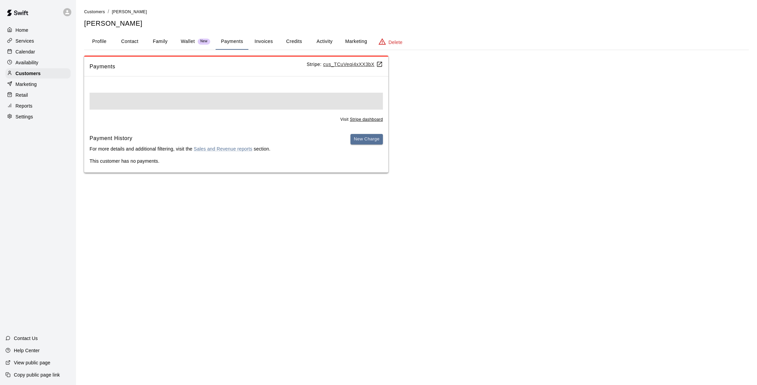
scroll to position [0, 0]
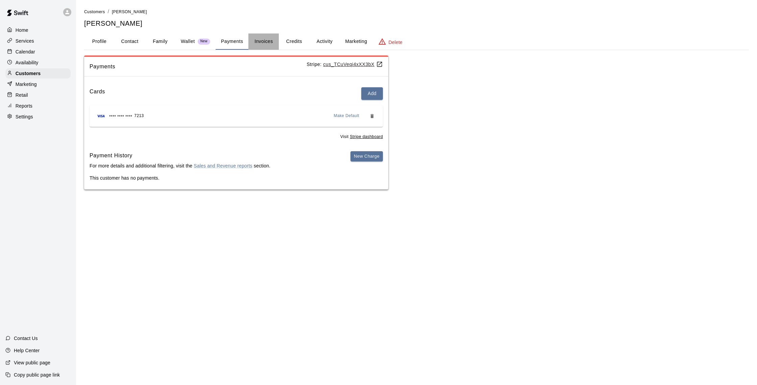
click at [266, 42] on button "Invoices" at bounding box center [263, 41] width 30 height 16
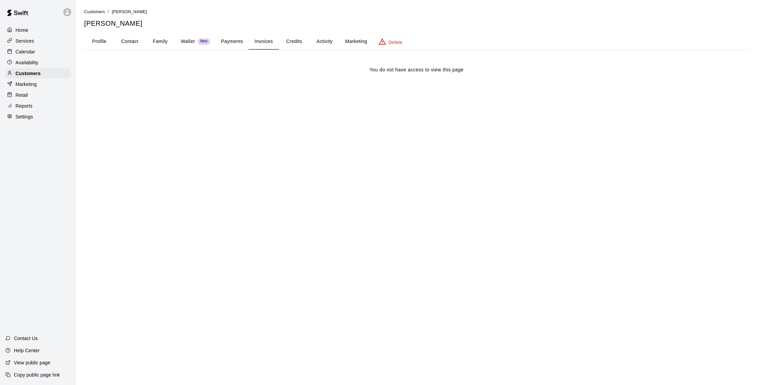
click at [237, 40] on button "Payments" at bounding box center [232, 41] width 33 height 16
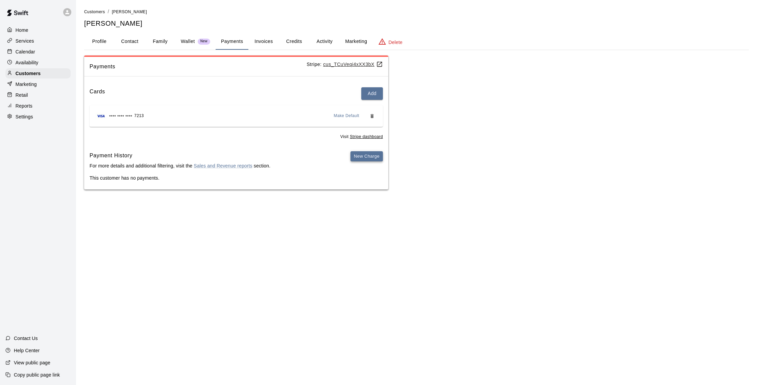
click at [371, 152] on button "New Charge" at bounding box center [367, 156] width 32 height 10
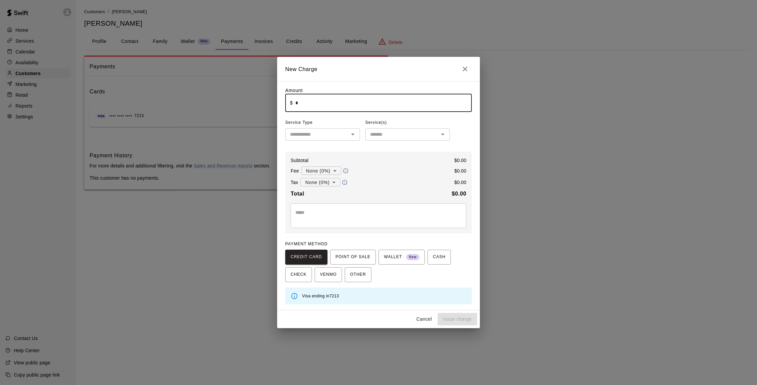
click at [322, 102] on input "*" at bounding box center [383, 103] width 176 height 18
type input "******"
click at [333, 132] on input "text" at bounding box center [316, 134] width 59 height 8
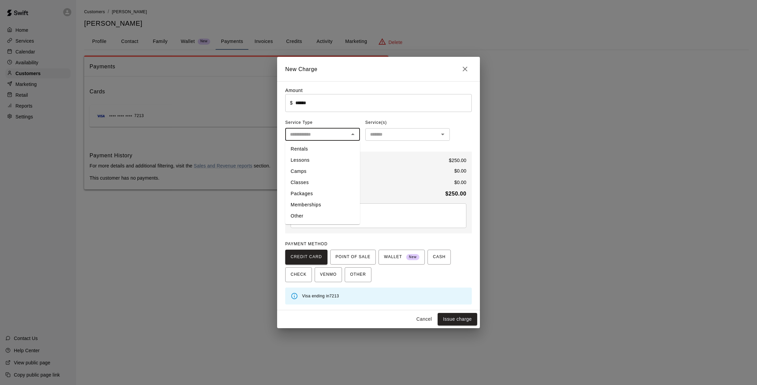
drag, startPoint x: 308, startPoint y: 150, endPoint x: 371, endPoint y: 140, distance: 64.1
click at [308, 150] on li "Rentals" at bounding box center [322, 148] width 75 height 11
type input "*******"
click at [377, 139] on div "​" at bounding box center [407, 134] width 85 height 13
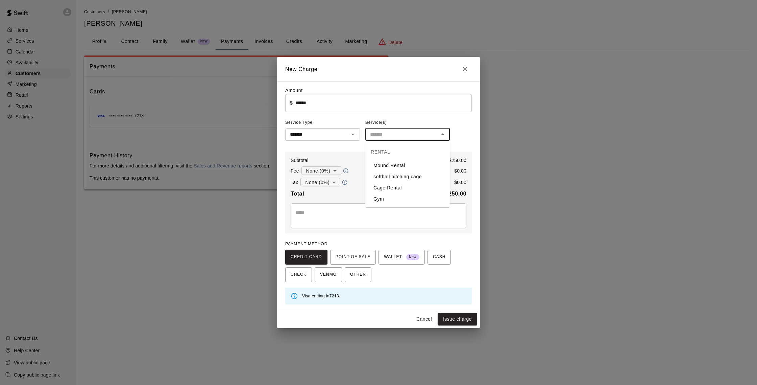
click at [389, 189] on li "Cage Rental" at bounding box center [407, 187] width 85 height 11
type input "**********"
click at [450, 317] on button "Issue charge" at bounding box center [458, 319] width 40 height 13
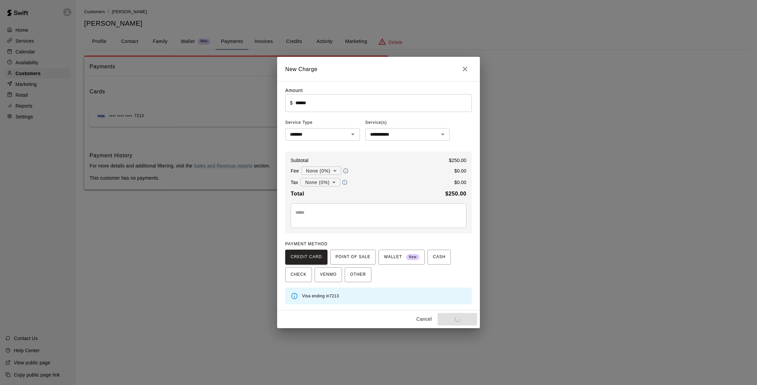
type input "*"
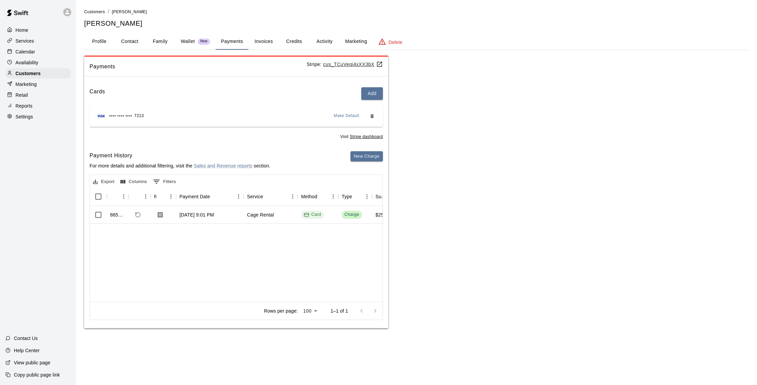
click at [19, 53] on p "Calendar" at bounding box center [26, 51] width 20 height 7
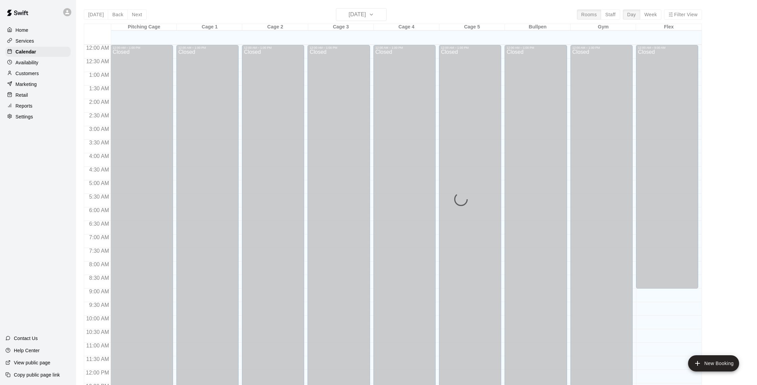
scroll to position [282, 0]
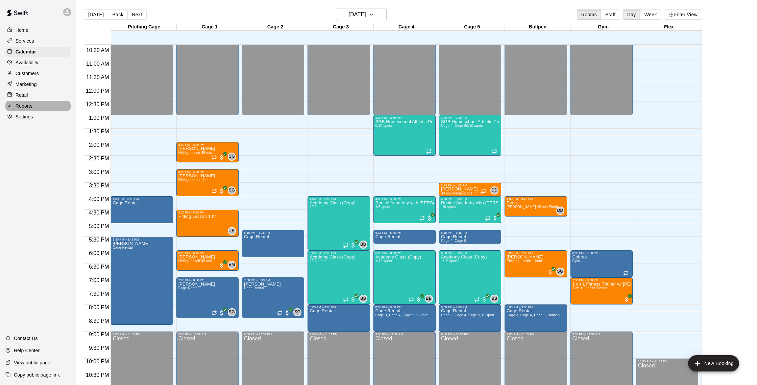
click at [28, 106] on p "Reports" at bounding box center [24, 105] width 17 height 7
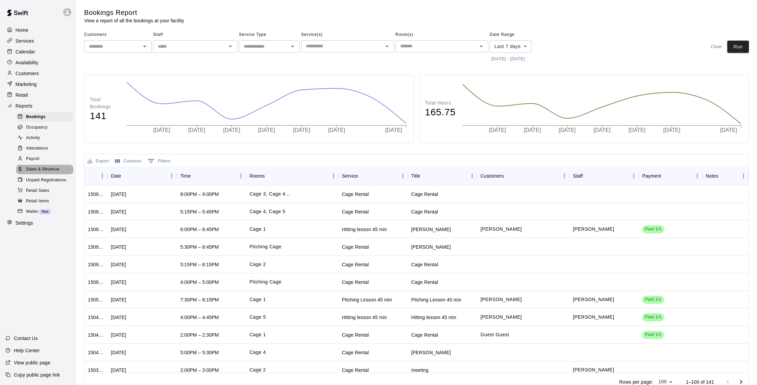
click at [48, 169] on span "Sales & Revenue" at bounding box center [42, 169] width 33 height 7
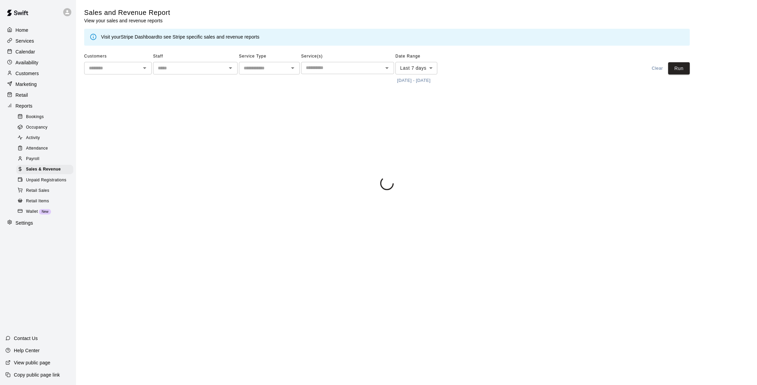
click at [406, 66] on body "Home Services Calendar Availability Customers Marketing Retail Reports Bookings…" at bounding box center [378, 96] width 757 height 193
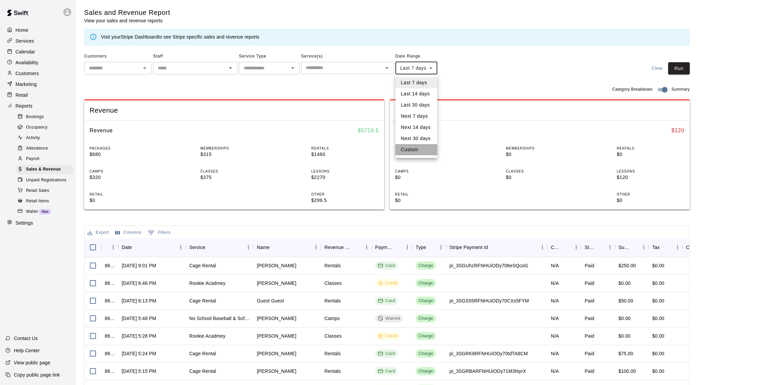
click at [412, 153] on li "Custom" at bounding box center [416, 149] width 42 height 11
type input "******"
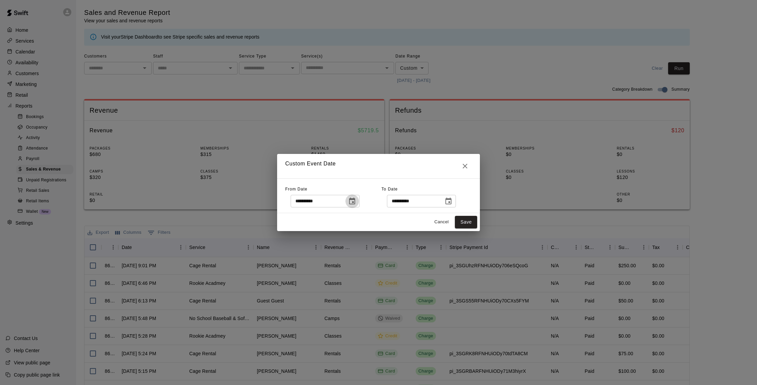
drag, startPoint x: 356, startPoint y: 200, endPoint x: 352, endPoint y: 200, distance: 4.8
click at [356, 200] on icon "Choose date, selected date is Oct 2, 2025" at bounding box center [352, 201] width 8 height 8
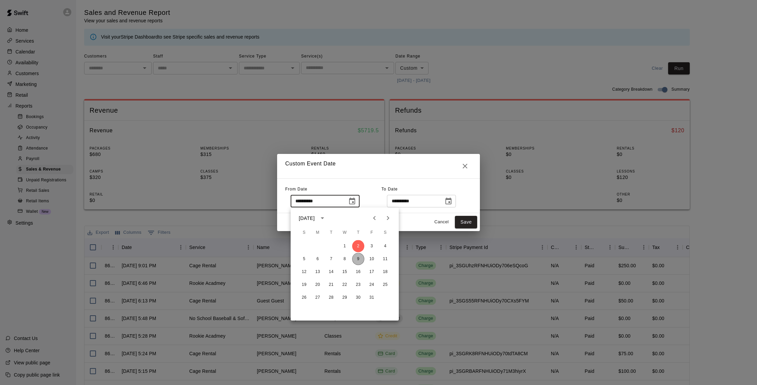
click at [360, 257] on button "9" at bounding box center [358, 259] width 12 height 12
type input "**********"
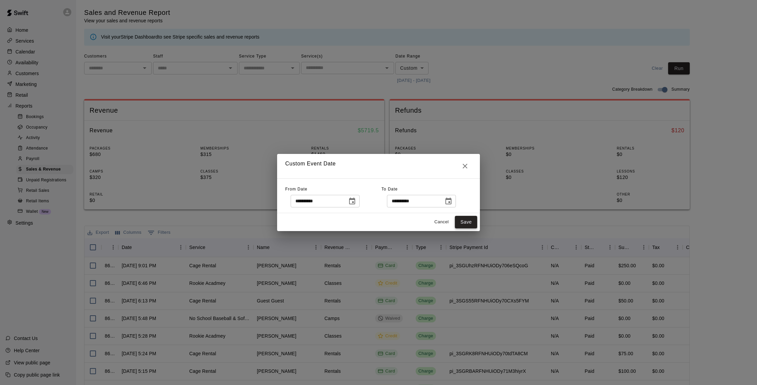
click at [460, 221] on button "Save" at bounding box center [466, 222] width 22 height 13
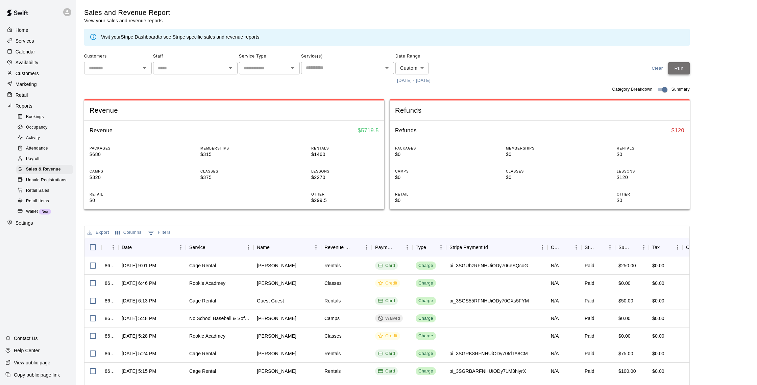
click at [681, 67] on button "Run" at bounding box center [679, 68] width 22 height 13
click at [24, 53] on p "Calendar" at bounding box center [26, 51] width 20 height 7
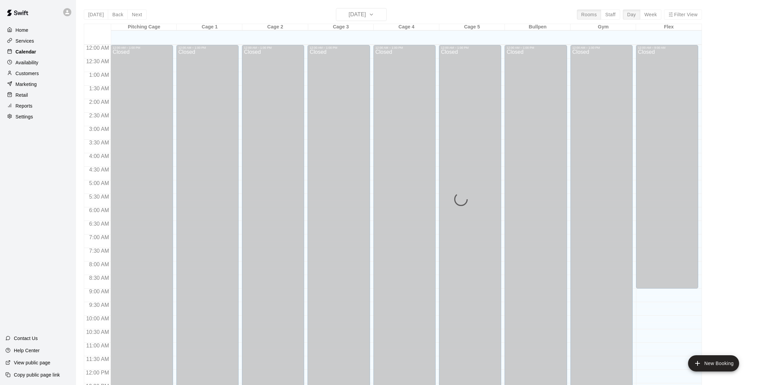
scroll to position [282, 0]
